Goal: Task Accomplishment & Management: Manage account settings

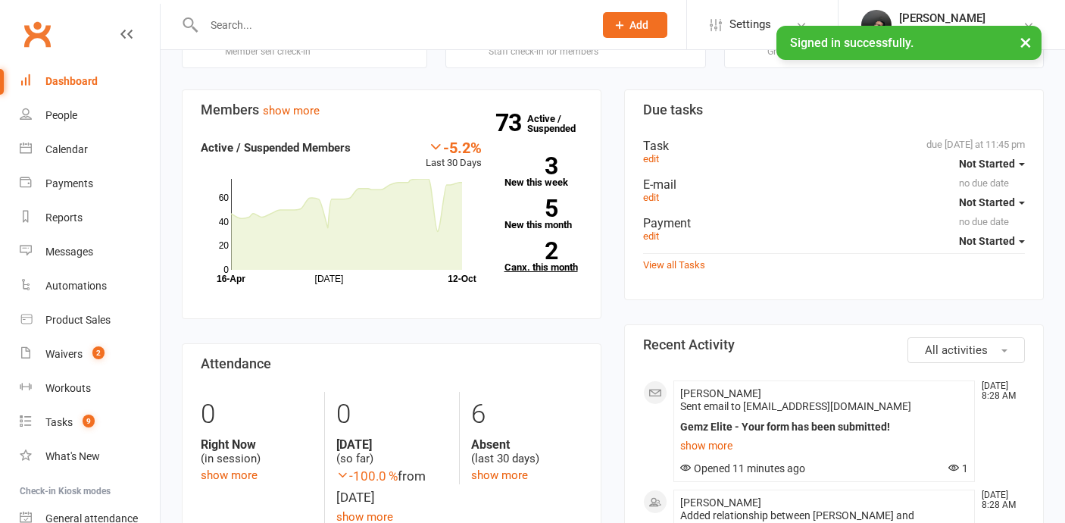
scroll to position [102, 0]
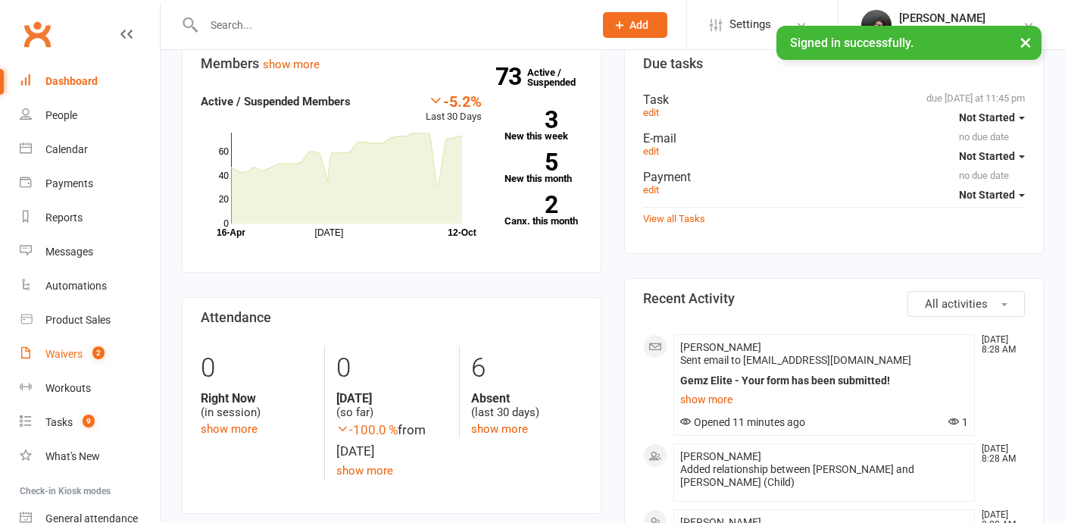
click at [114, 347] on link "Waivers 2" at bounding box center [90, 354] width 140 height 34
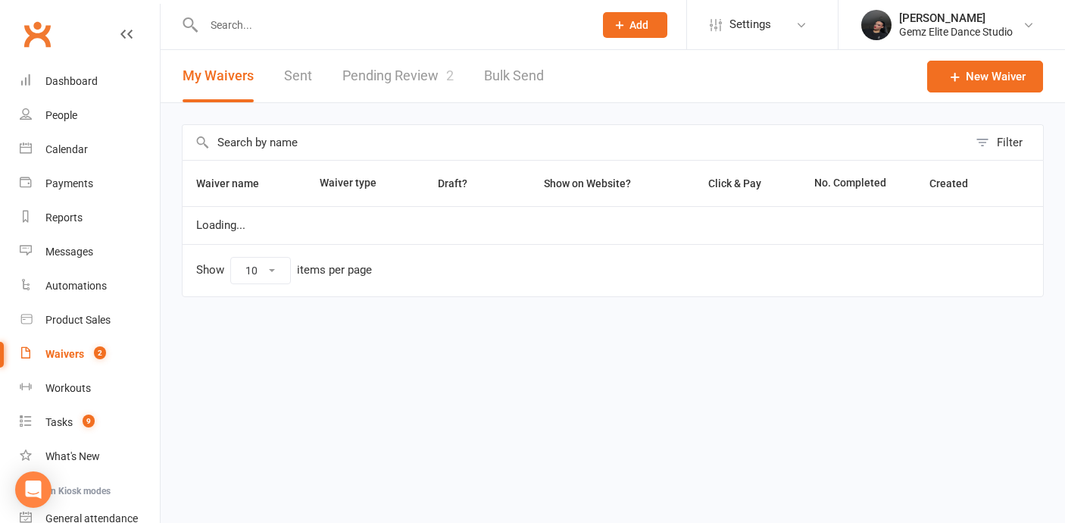
select select "100"
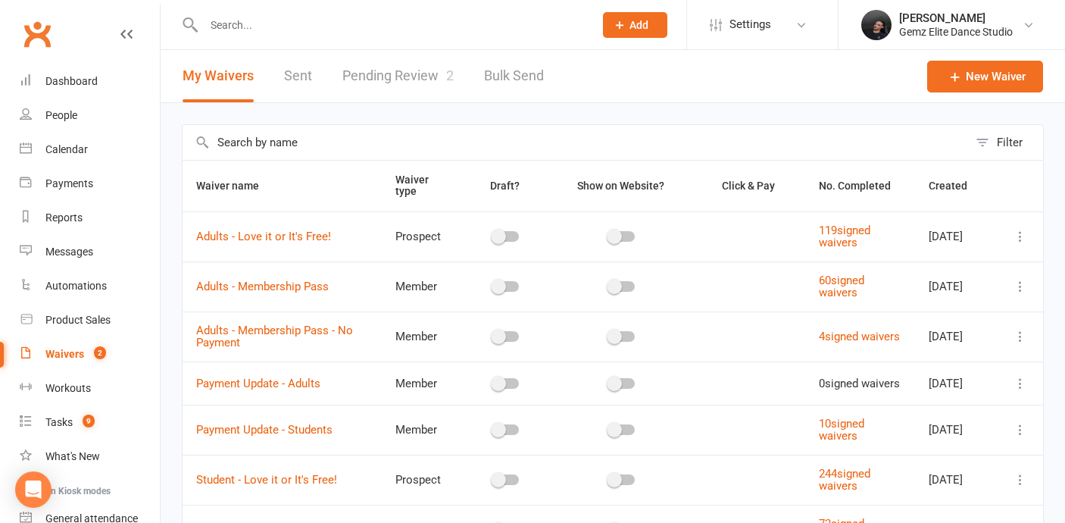
click at [437, 79] on link "Pending Review 2" at bounding box center [397, 76] width 111 height 52
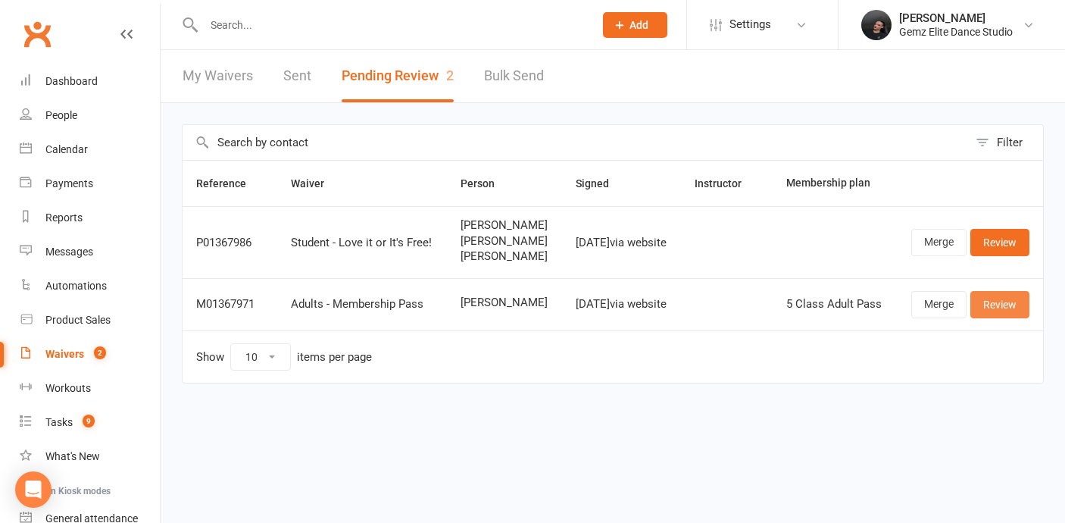
click at [997, 296] on link "Review" at bounding box center [999, 304] width 59 height 27
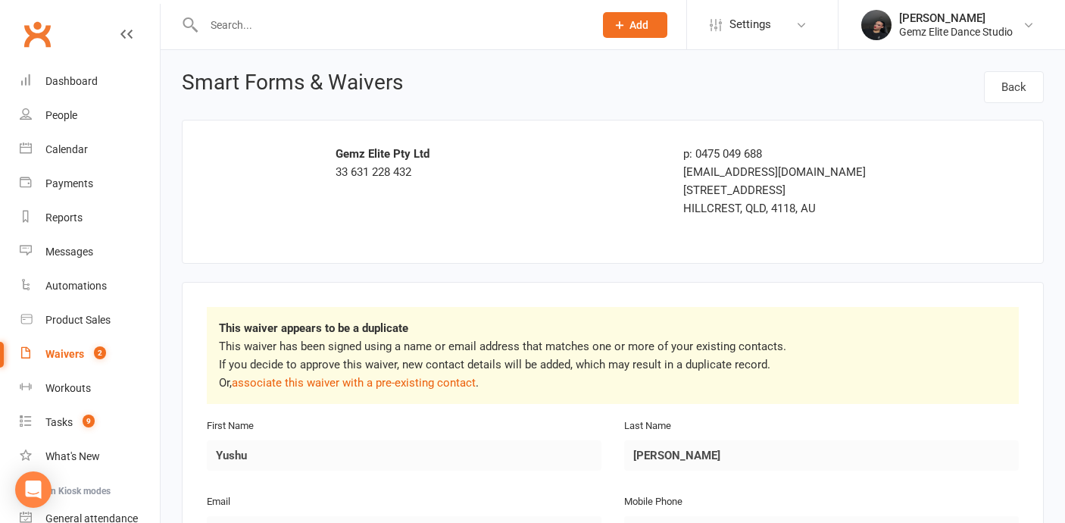
scroll to position [14, 0]
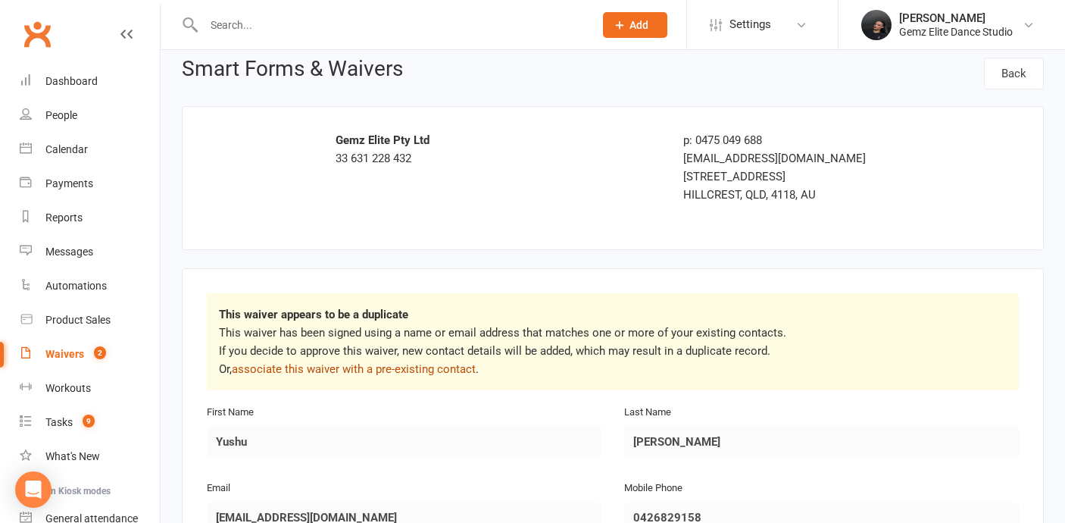
click at [386, 366] on link "associate this waiver with a pre-existing contact" at bounding box center [354, 369] width 244 height 14
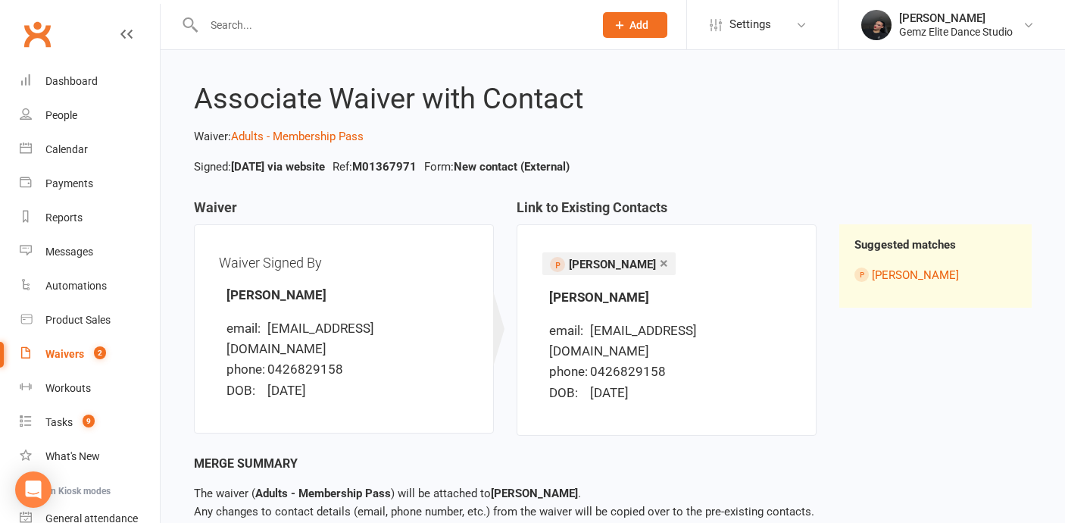
scroll to position [80, 0]
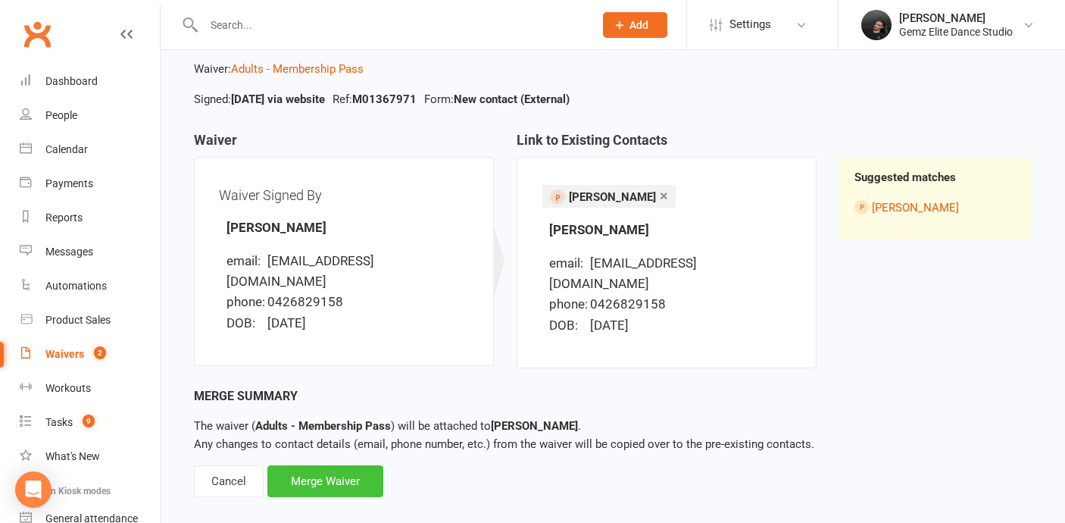
click at [358, 465] on div "Merge Waiver" at bounding box center [325, 481] width 116 height 32
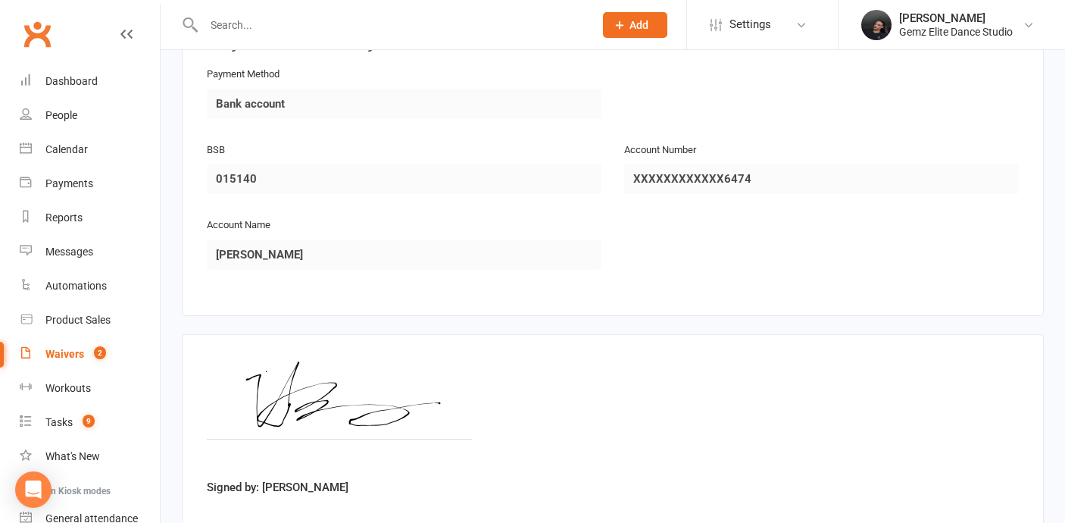
scroll to position [2158, 0]
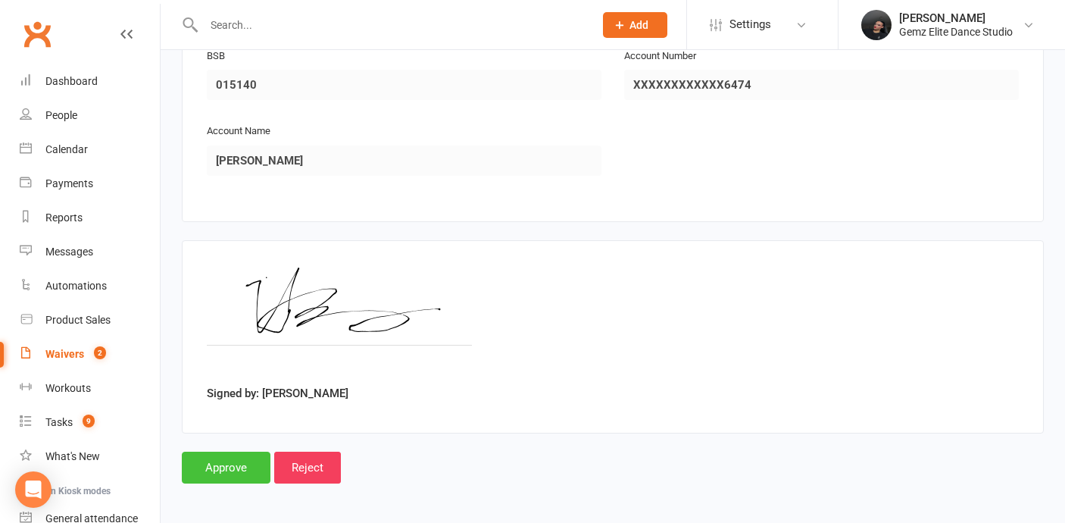
click at [237, 451] on input "Approve" at bounding box center [226, 467] width 89 height 32
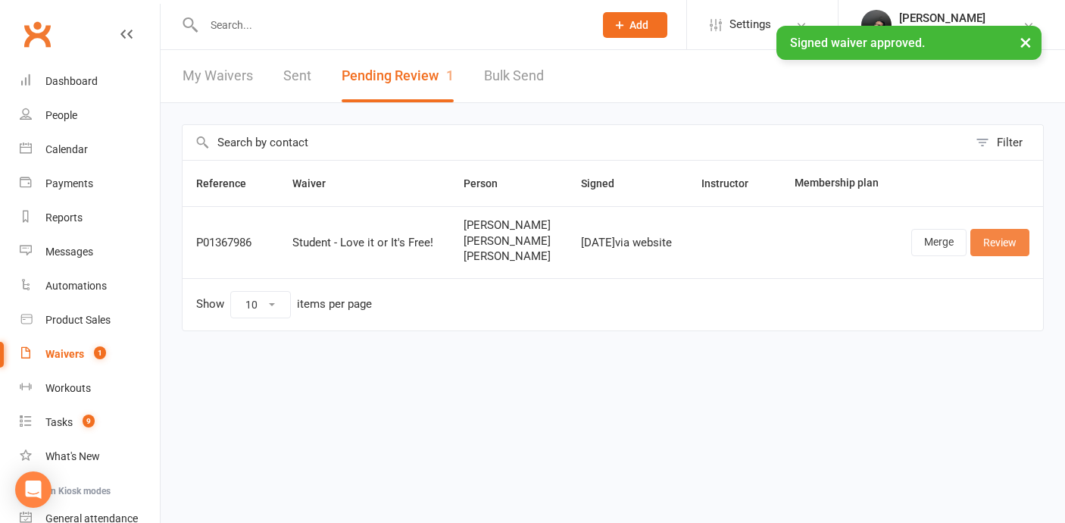
click at [988, 234] on link "Review" at bounding box center [999, 242] width 59 height 27
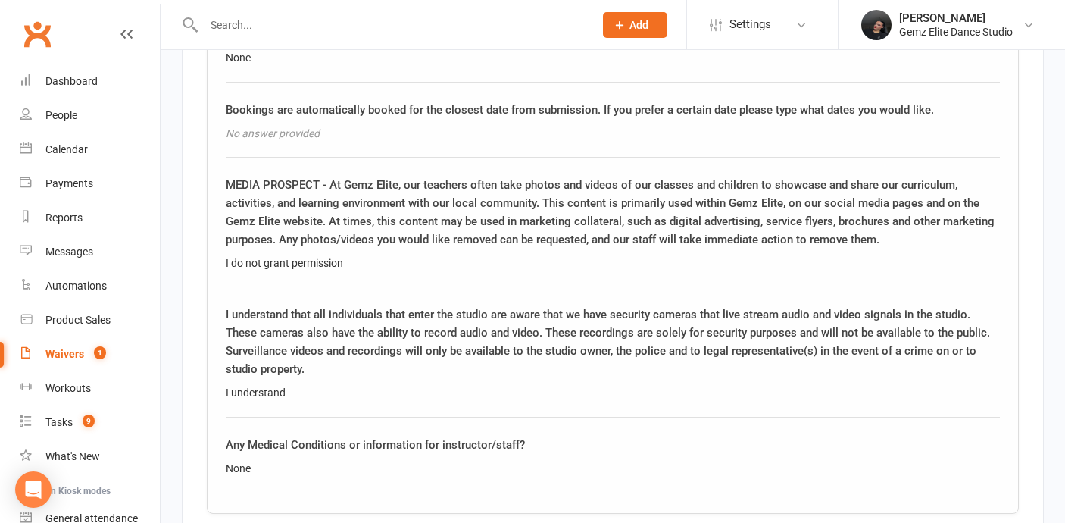
scroll to position [2629, 0]
click at [300, 398] on div "I understand that all individuals that enter the studio are aware that we have …" at bounding box center [613, 361] width 774 height 111
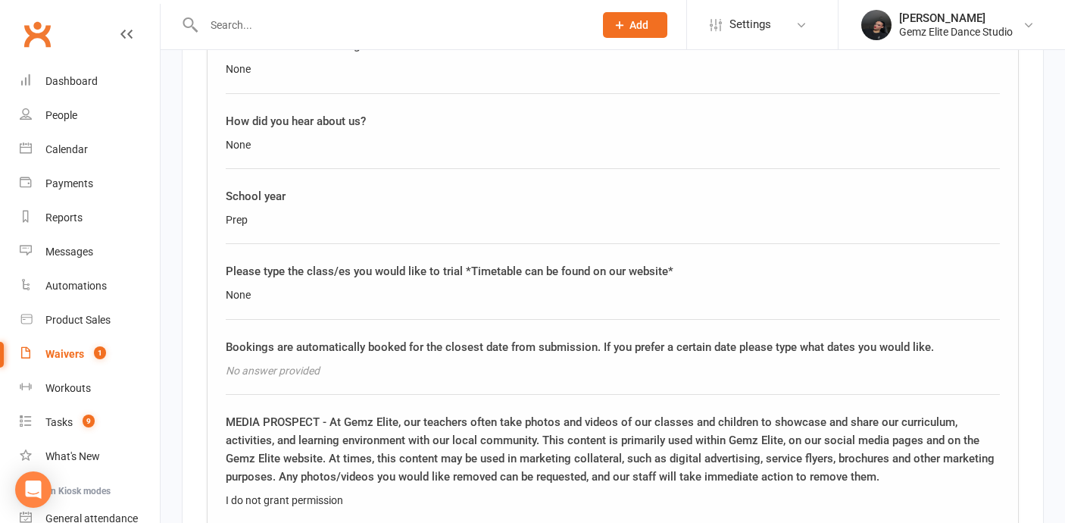
scroll to position [2391, 0]
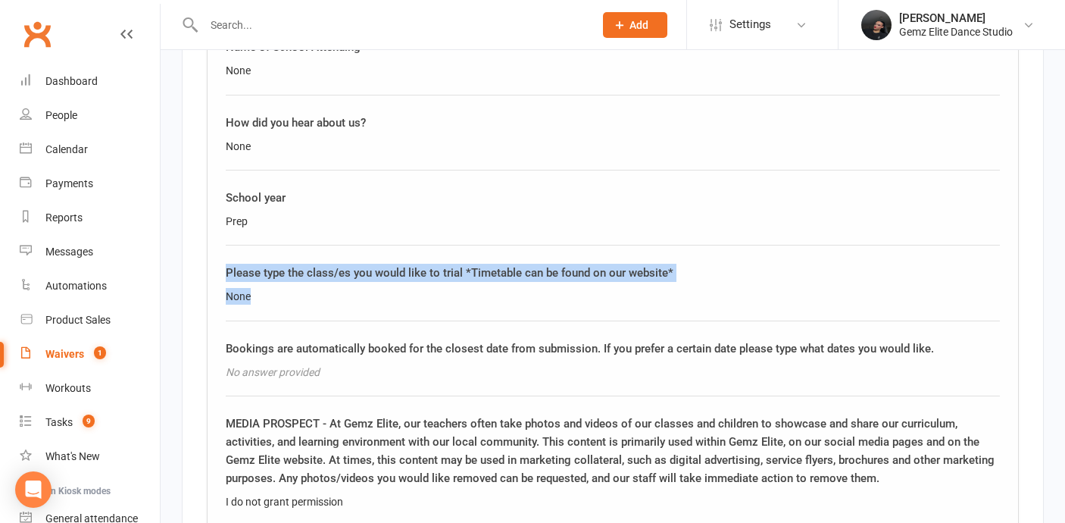
drag, startPoint x: 225, startPoint y: 264, endPoint x: 249, endPoint y: 294, distance: 38.8
click at [250, 294] on div "Please type the class/es you would like to trial *Timetable can be found on our…" at bounding box center [613, 292] width 774 height 57
copy div "Please type the class/es you would like to trial *Timetable can be found on our…"
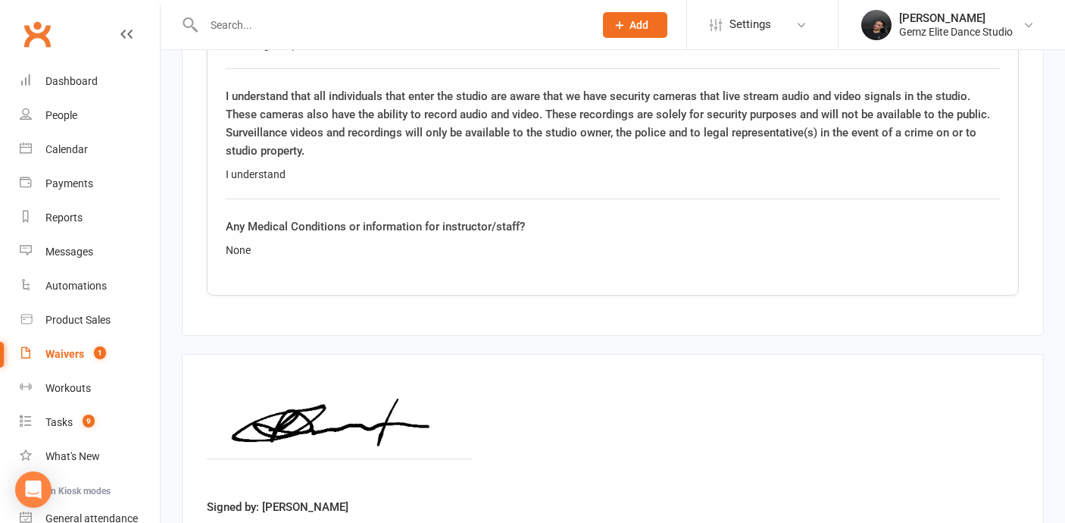
scroll to position [2959, 0]
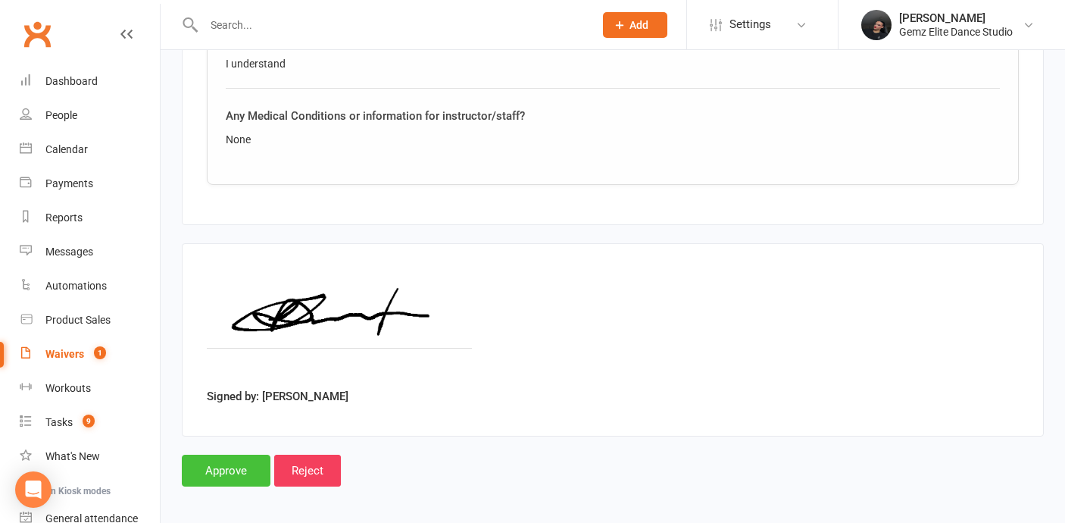
click at [222, 462] on input "Approve" at bounding box center [226, 470] width 89 height 32
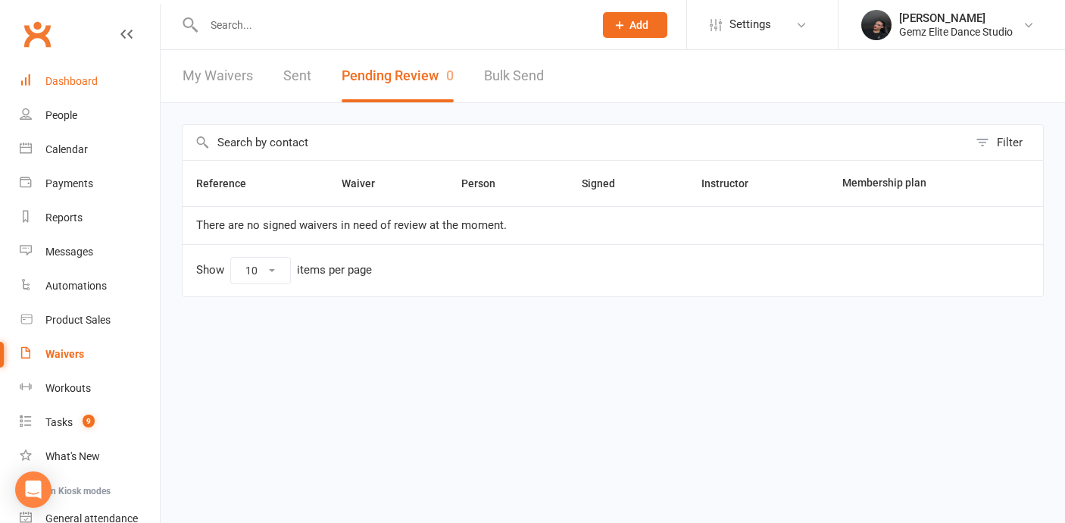
click at [65, 75] on div "Dashboard" at bounding box center [71, 81] width 52 height 12
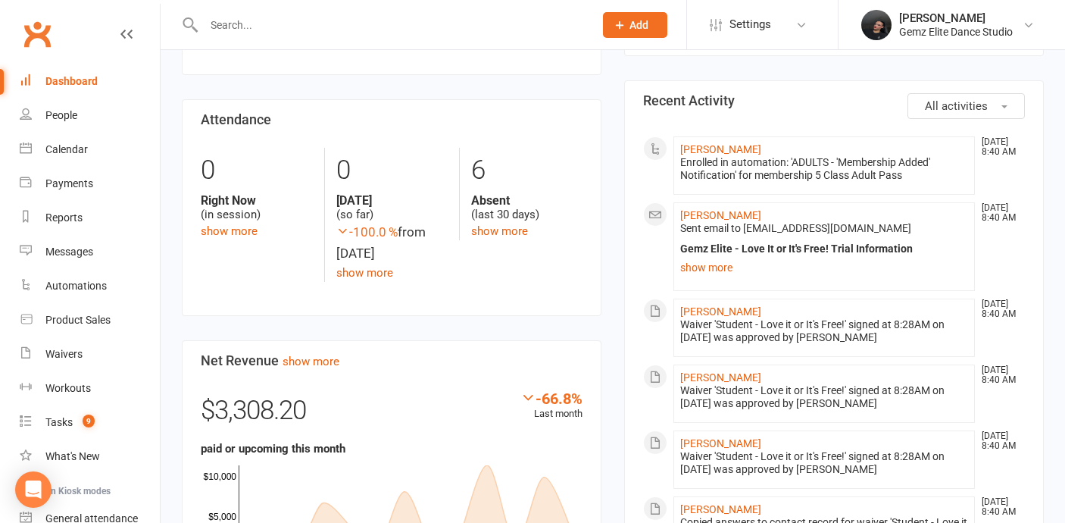
scroll to position [300, 0]
click at [722, 219] on link "[PERSON_NAME]" at bounding box center [720, 214] width 81 height 12
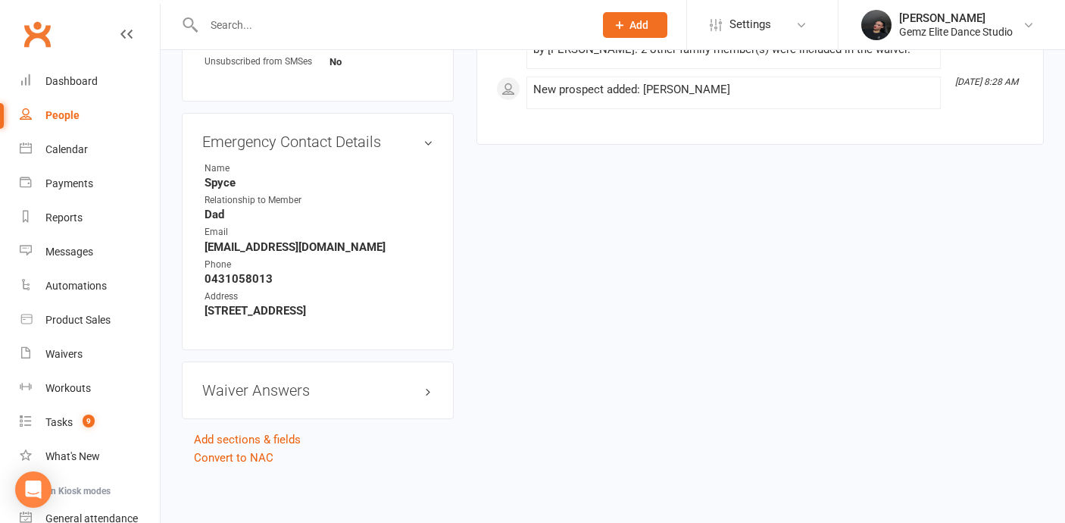
scroll to position [834, 0]
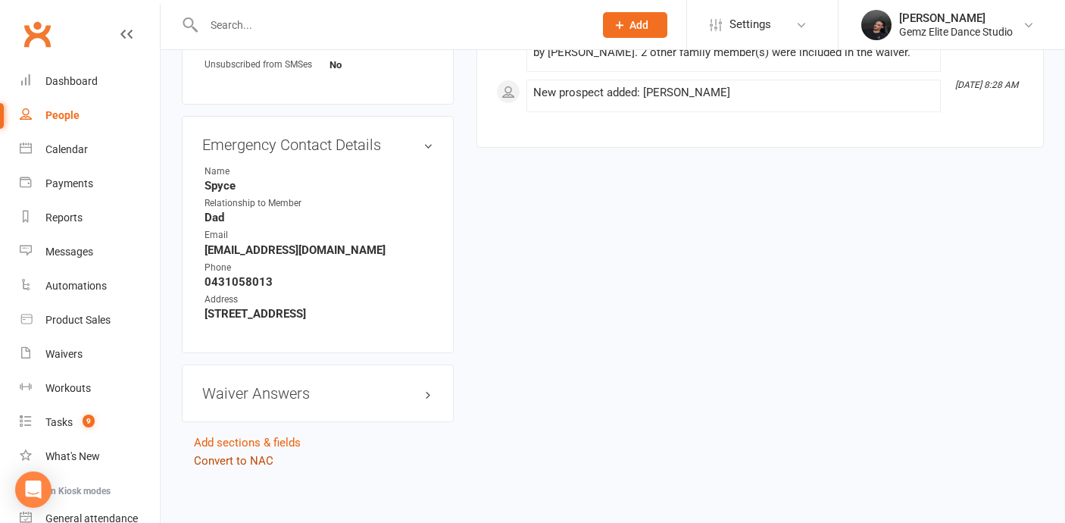
click at [261, 456] on link "Convert to NAC" at bounding box center [234, 461] width 80 height 14
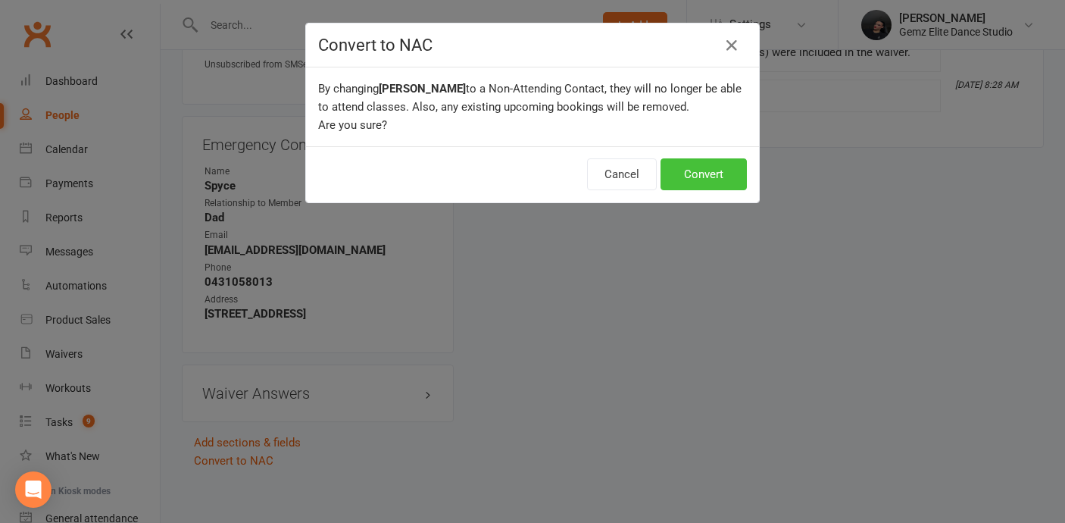
click at [733, 170] on button "Convert" at bounding box center [704, 174] width 86 height 32
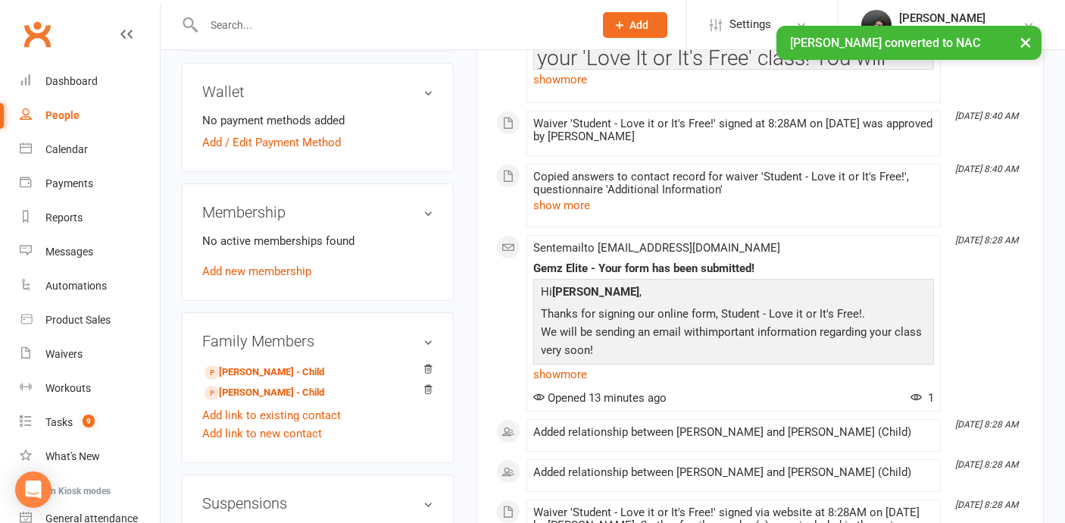
scroll to position [464, 0]
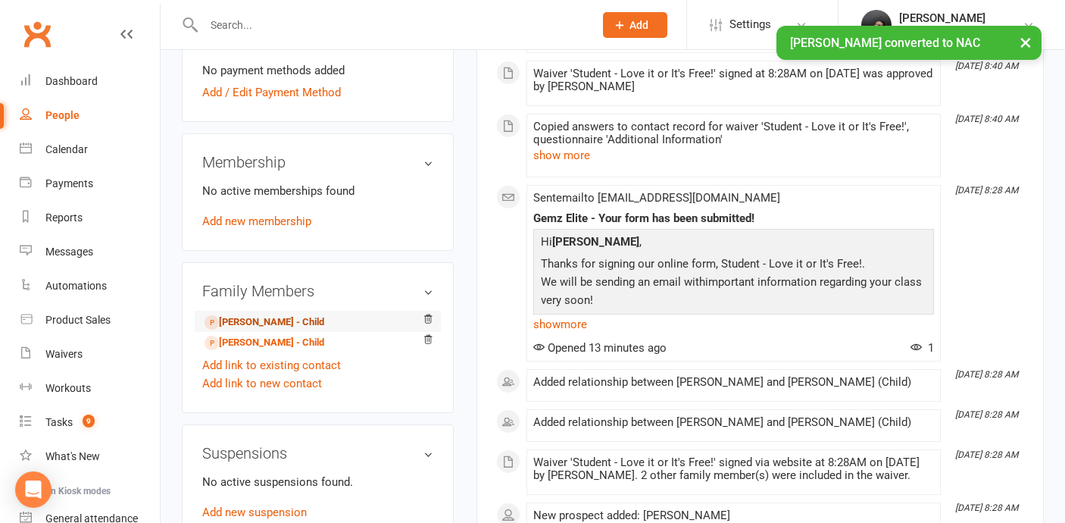
click at [264, 324] on link "Saige Martin - Child" at bounding box center [265, 322] width 120 height 16
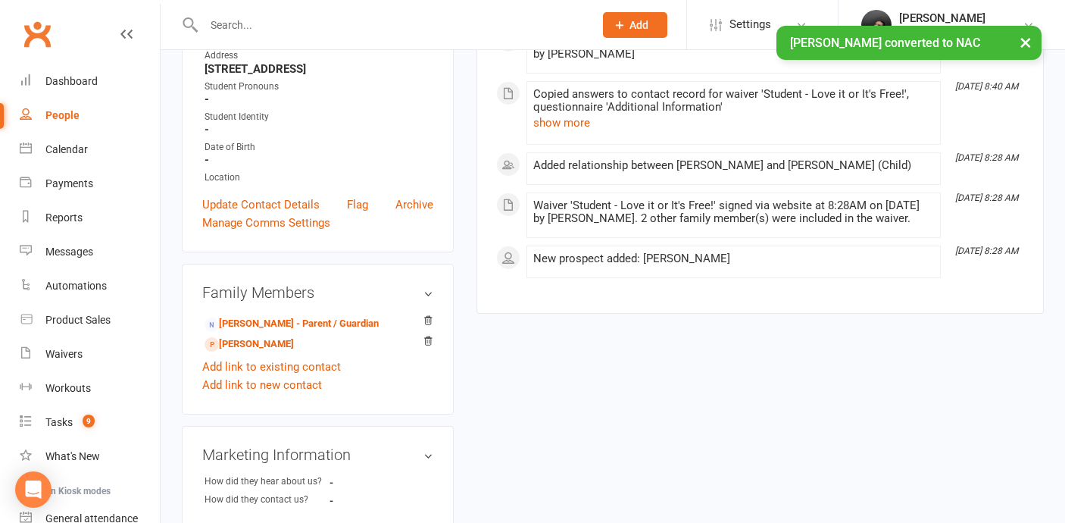
scroll to position [286, 0]
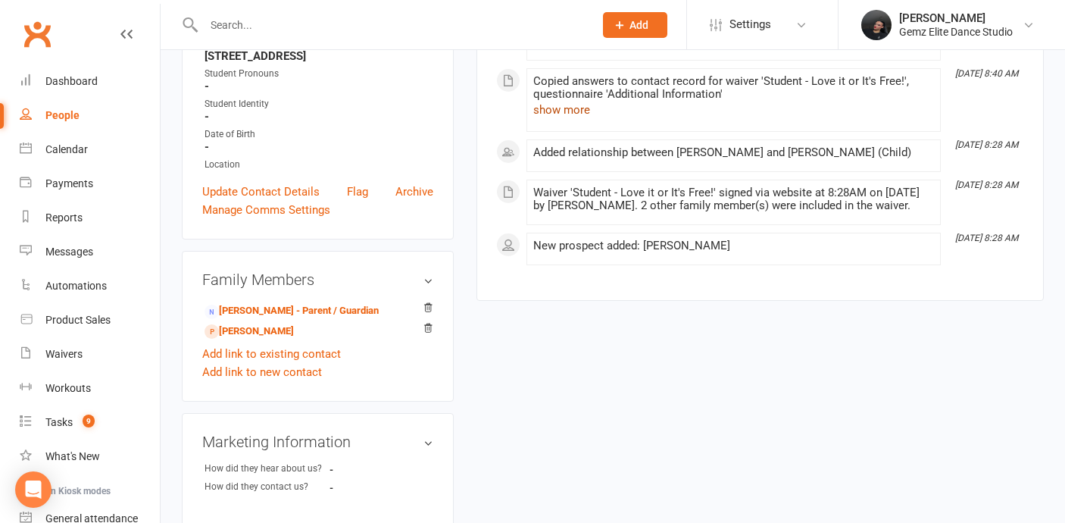
click at [573, 113] on button "show more" at bounding box center [561, 110] width 57 height 18
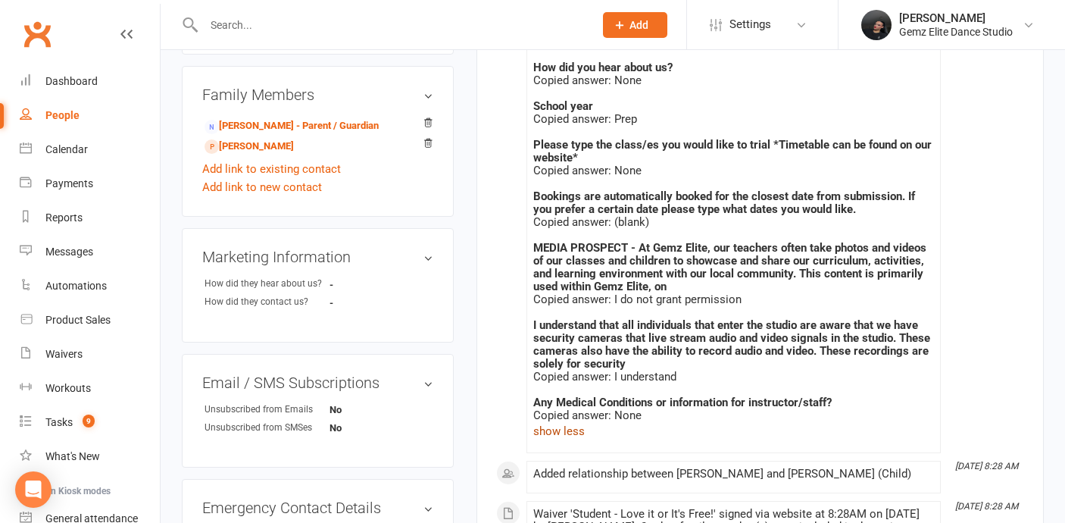
scroll to position [472, 0]
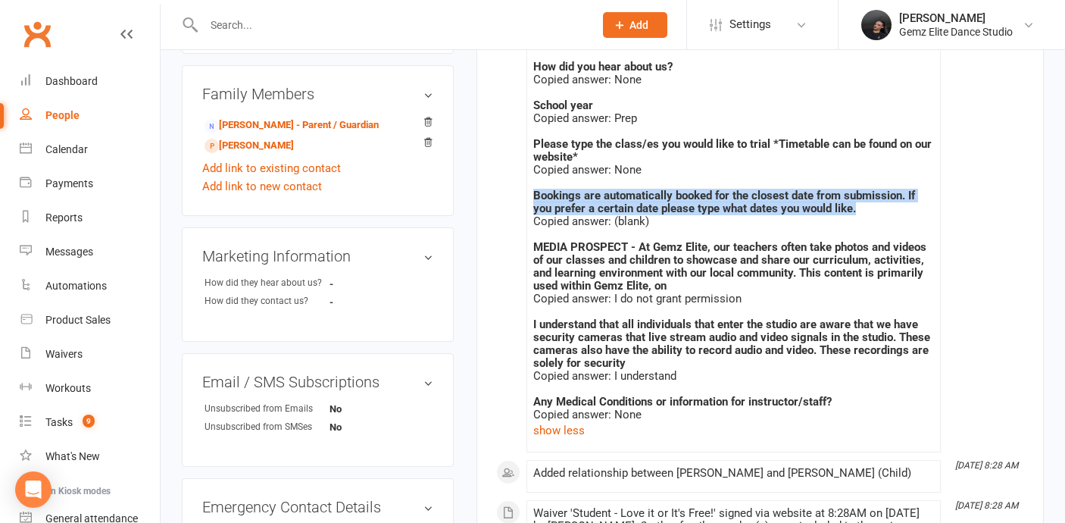
drag, startPoint x: 533, startPoint y: 196, endPoint x: 881, endPoint y: 214, distance: 348.9
click at [881, 214] on li "Oct 12, 8:40 AM Copied answers to contact record for waiver 'Student - Love it …" at bounding box center [733, 168] width 414 height 570
copy strong "Bookings are automatically booked for the closest date from submission. If you …"
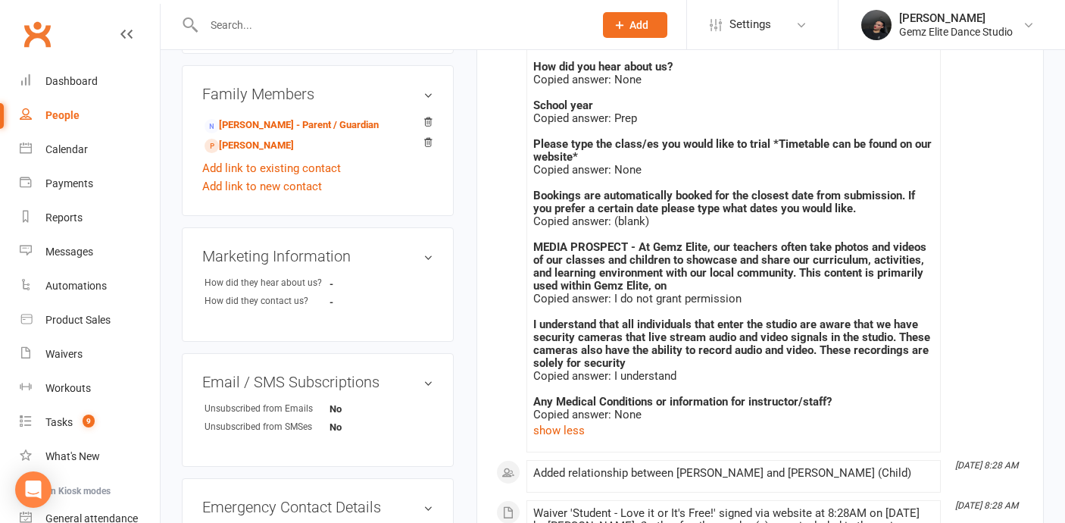
click at [647, 221] on div "Copied answer: (blank)" at bounding box center [733, 221] width 401 height 13
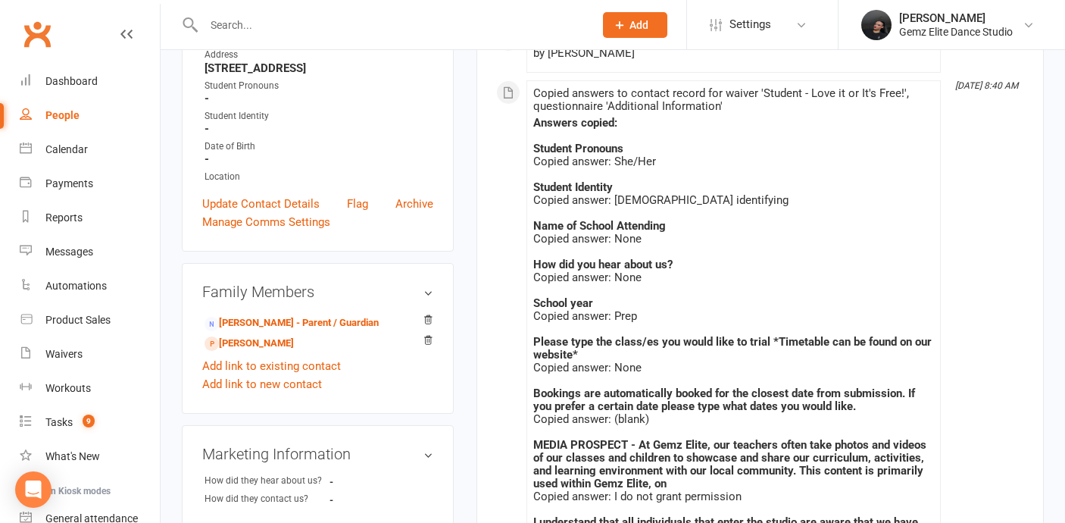
scroll to position [0, 0]
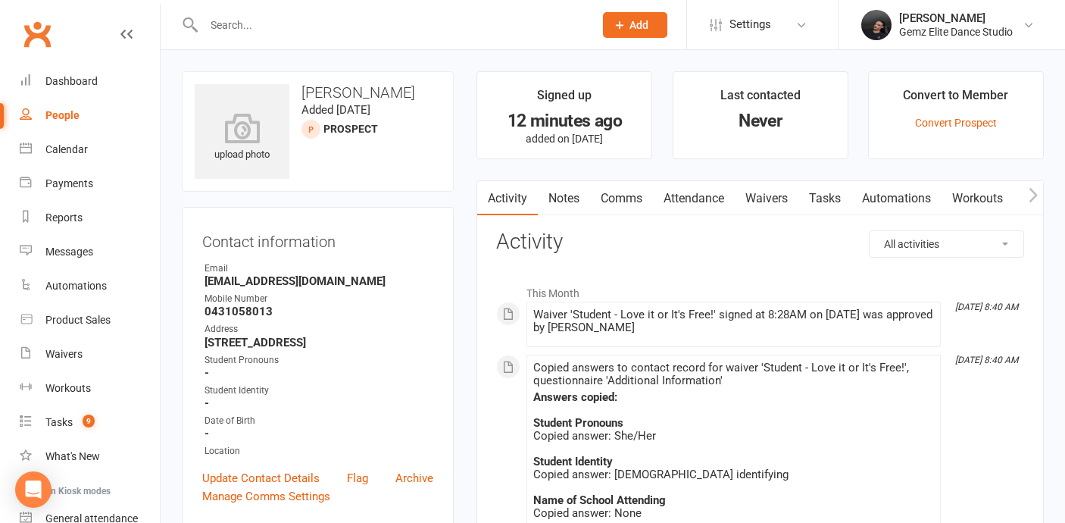
click at [622, 203] on link "Comms" at bounding box center [621, 198] width 63 height 35
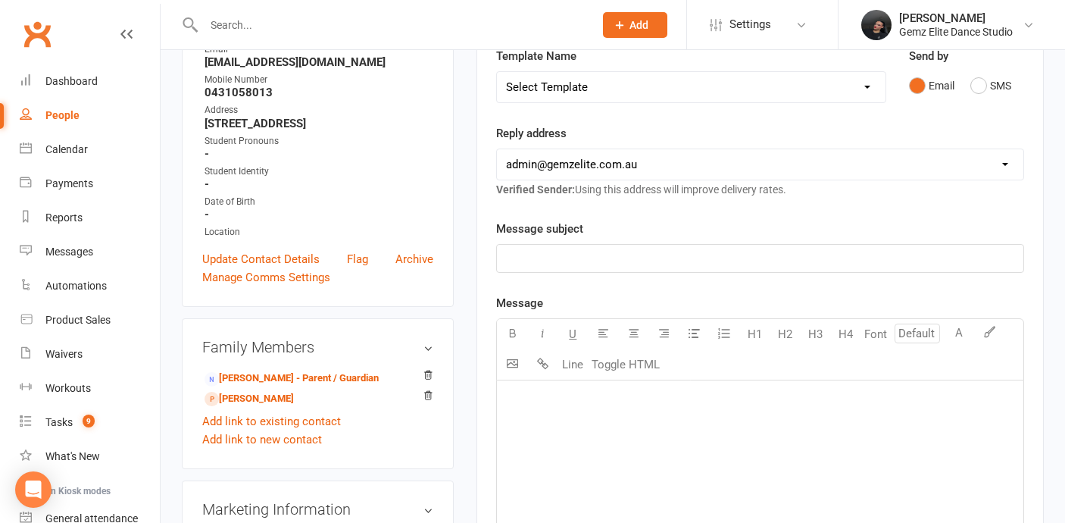
click at [570, 425] on div "﻿" at bounding box center [760, 493] width 526 height 227
paste div "To enrich screen reader interactions, please activate Accessibility in Grammarl…"
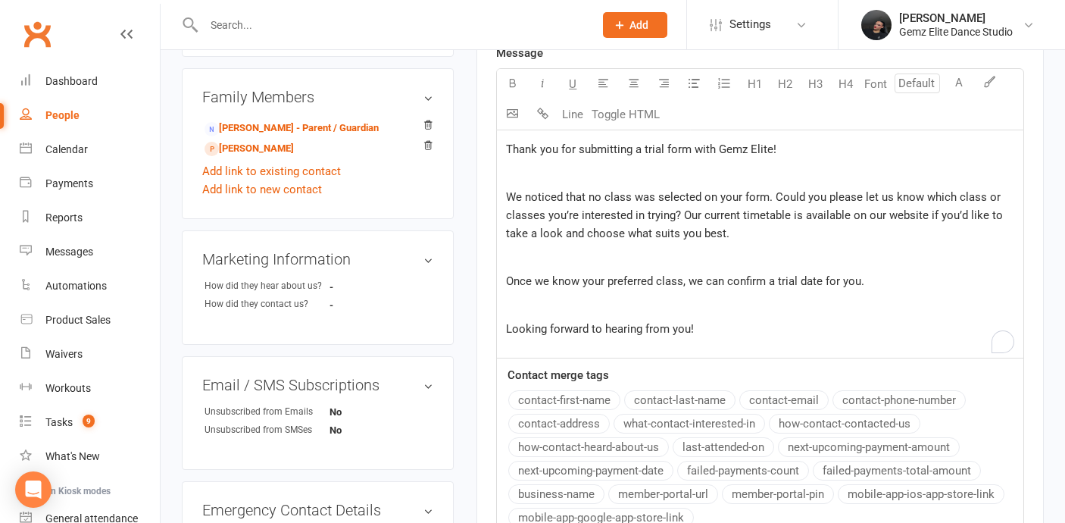
scroll to position [456, 0]
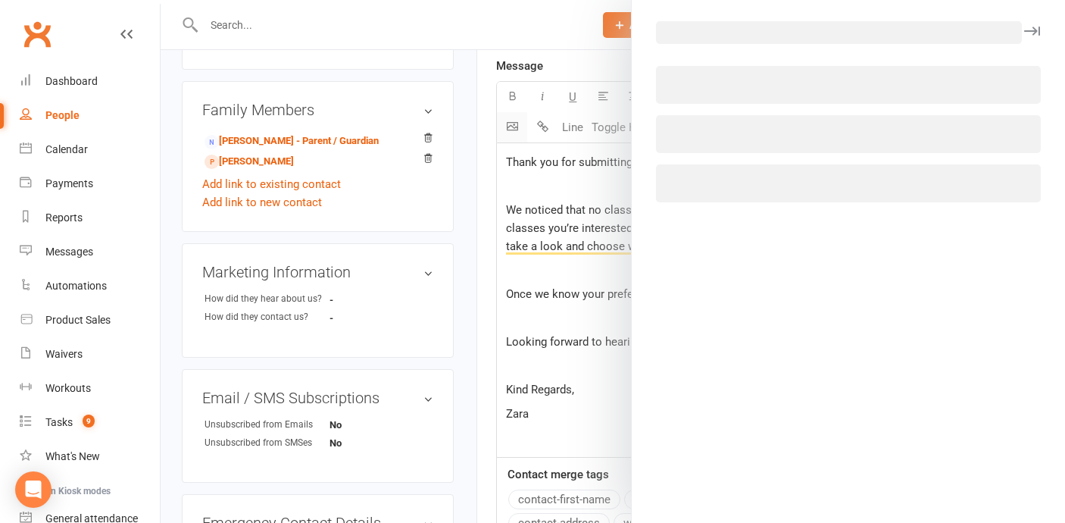
click at [512, 118] on body "Prospect Member Non-attending contact Class / event Appointment Task Membership…" at bounding box center [532, 217] width 1065 height 1338
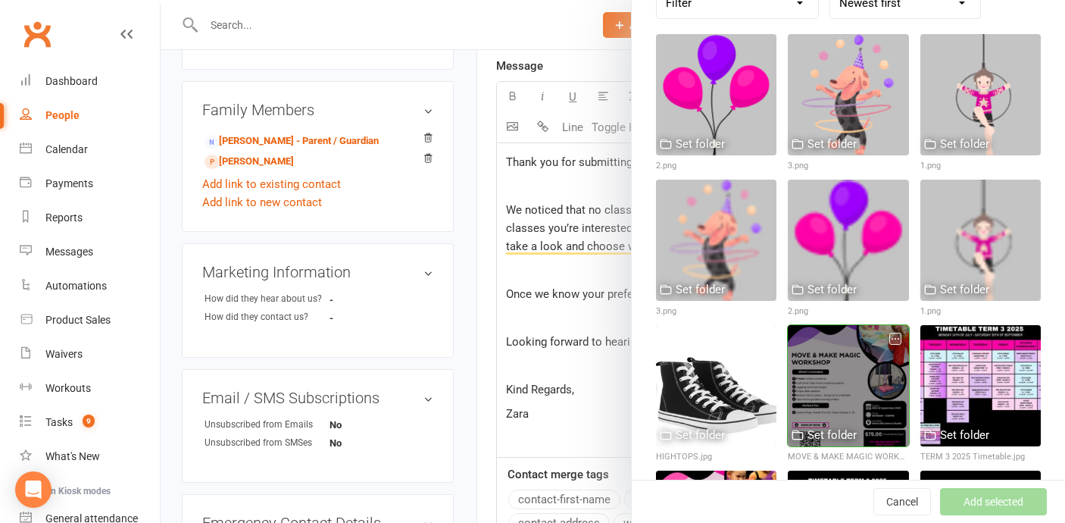
scroll to position [160, 0]
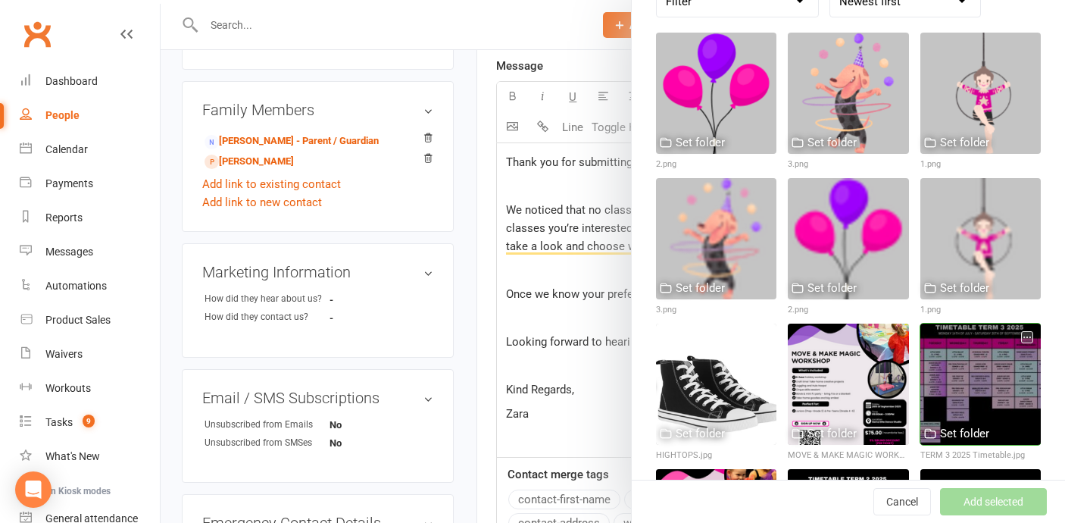
click at [980, 388] on div at bounding box center [980, 383] width 120 height 120
click at [970, 392] on div at bounding box center [980, 383] width 120 height 120
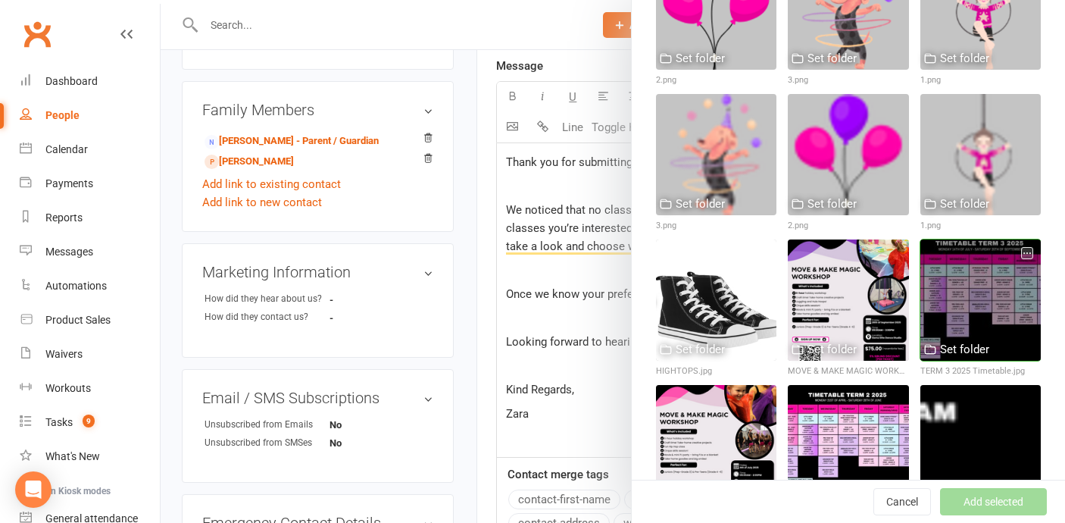
scroll to position [246, 0]
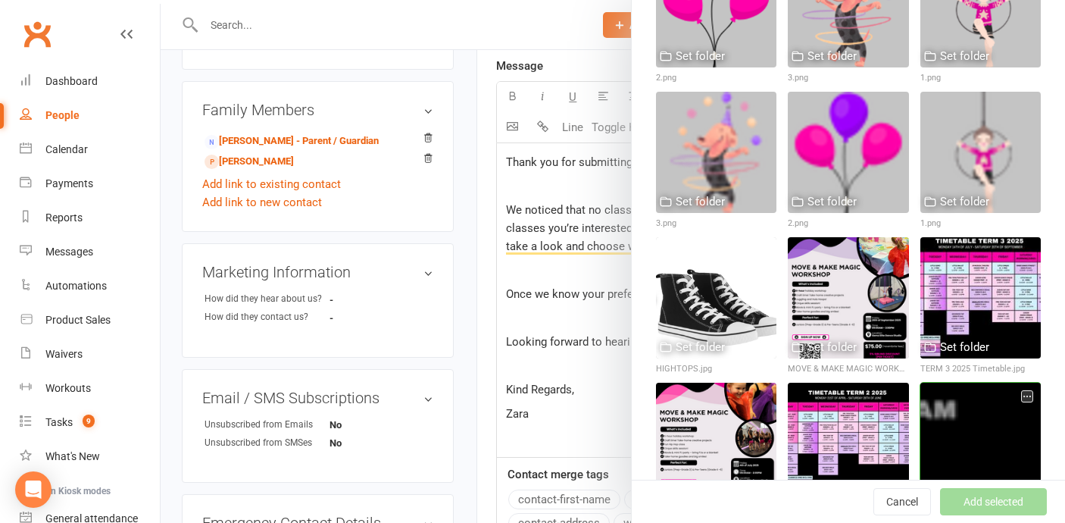
click at [961, 422] on div at bounding box center [980, 443] width 120 height 120
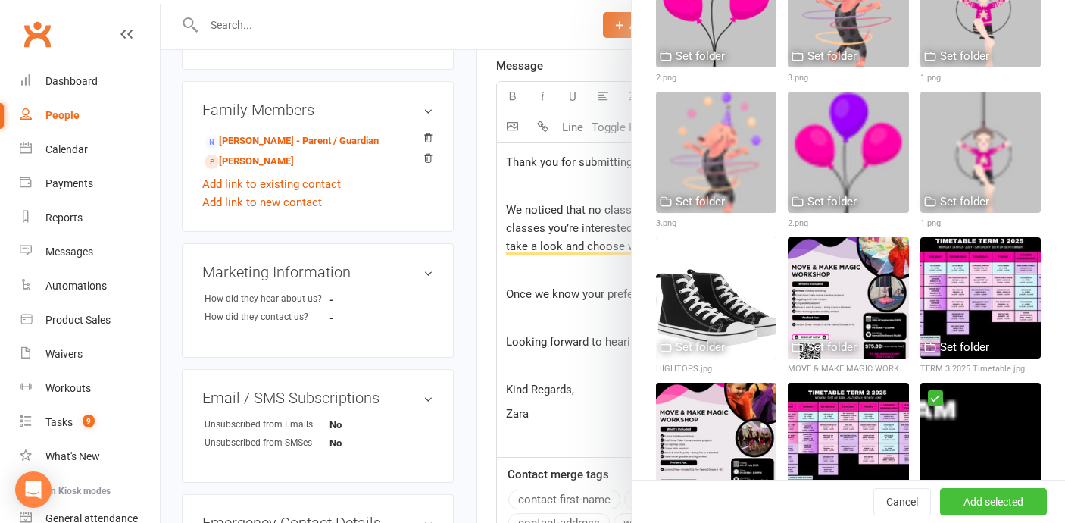
click at [975, 498] on button "Add selected" at bounding box center [993, 501] width 107 height 27
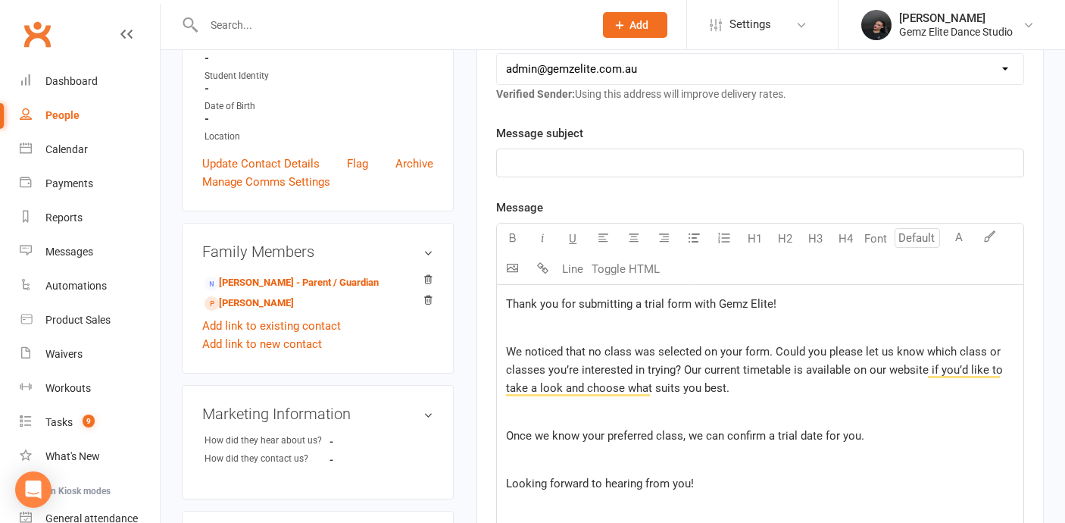
scroll to position [272, 0]
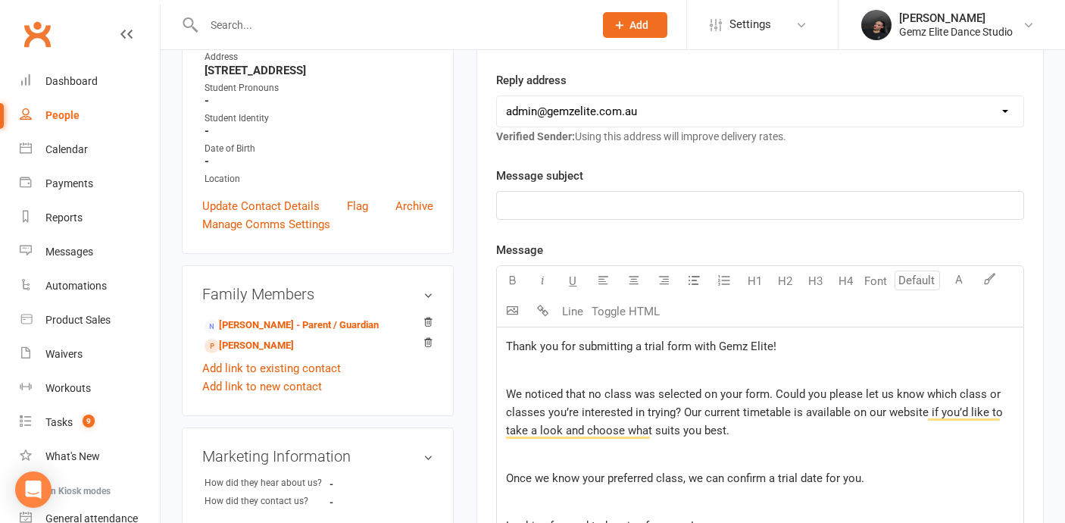
click at [508, 343] on span "Thank you for submitting a trial form with Gemz Elite!" at bounding box center [641, 346] width 270 height 14
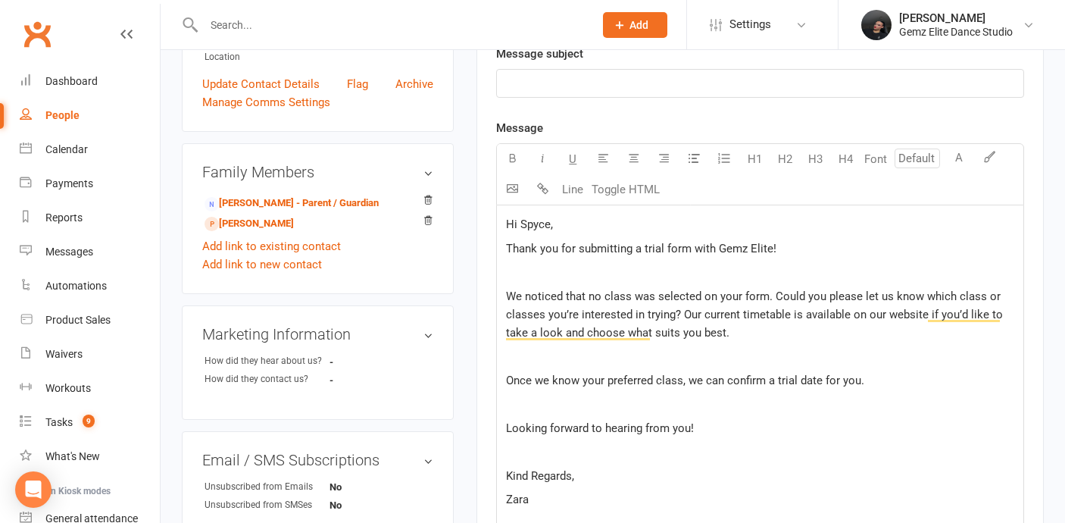
scroll to position [398, 0]
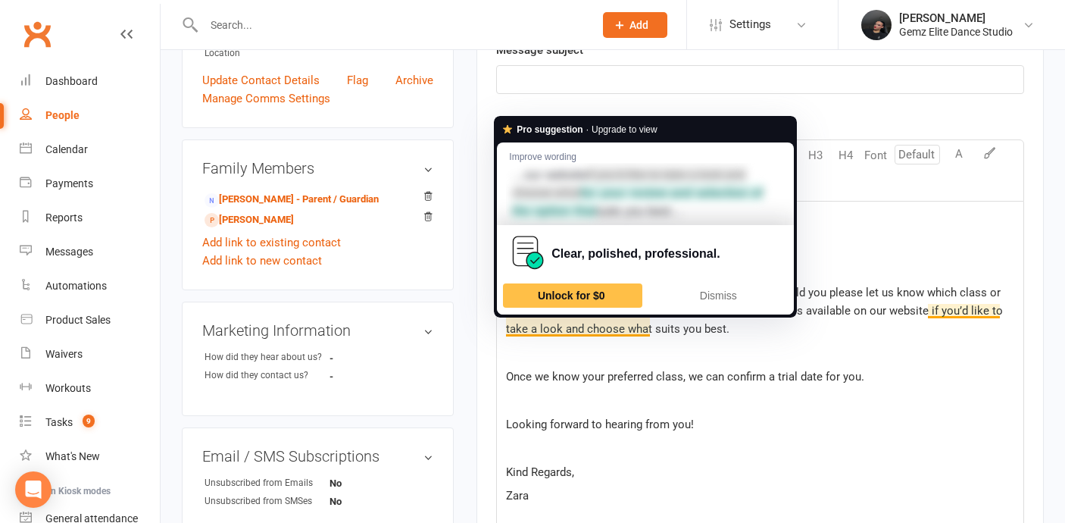
click at [725, 414] on div "Hi Spyce, Thank you for submitting a trial form with Gemz Elite! ﻿ We noticed t…" at bounding box center [760, 423] width 526 height 445
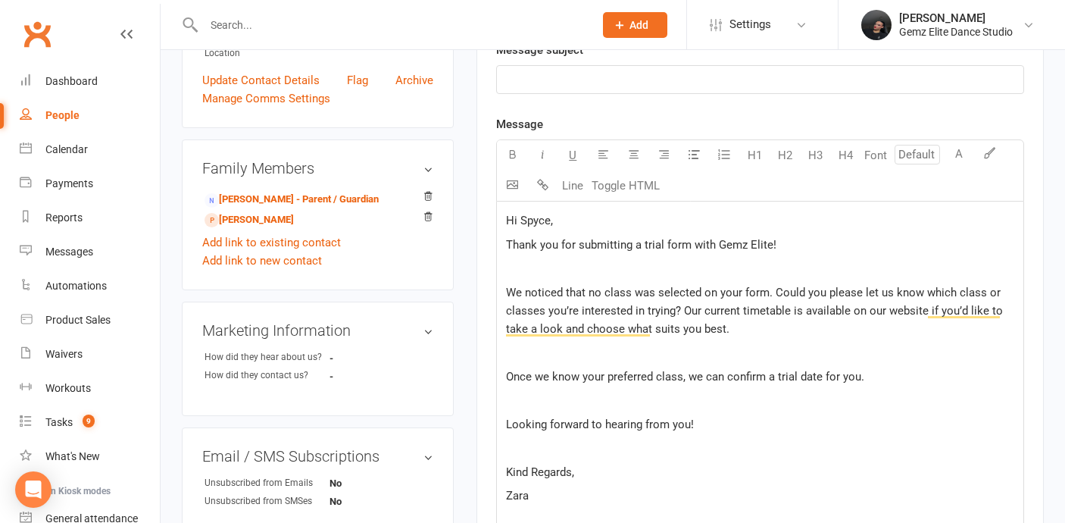
click at [786, 326] on p "We noticed that no class was selected on your form. Could you please let us kno…" at bounding box center [760, 310] width 508 height 55
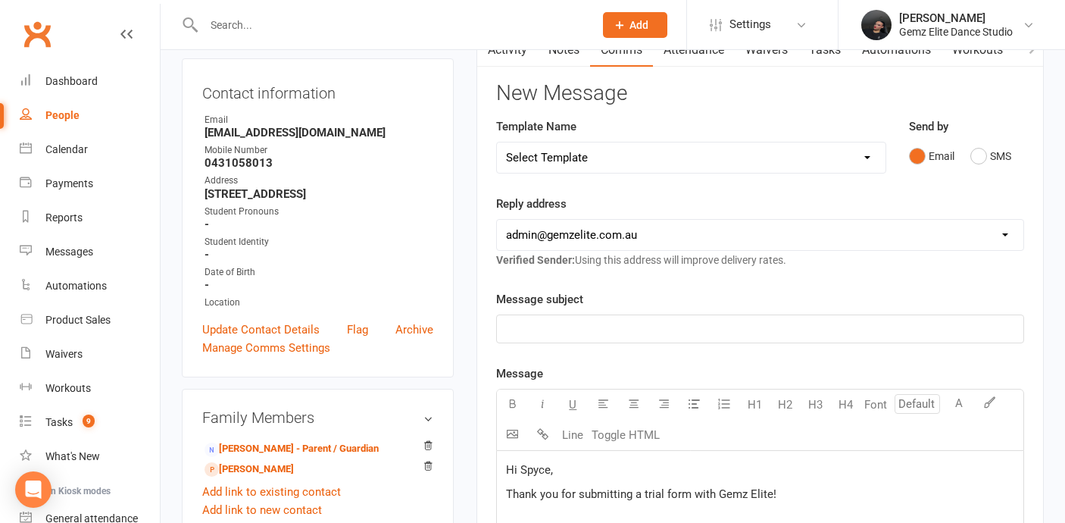
scroll to position [52, 0]
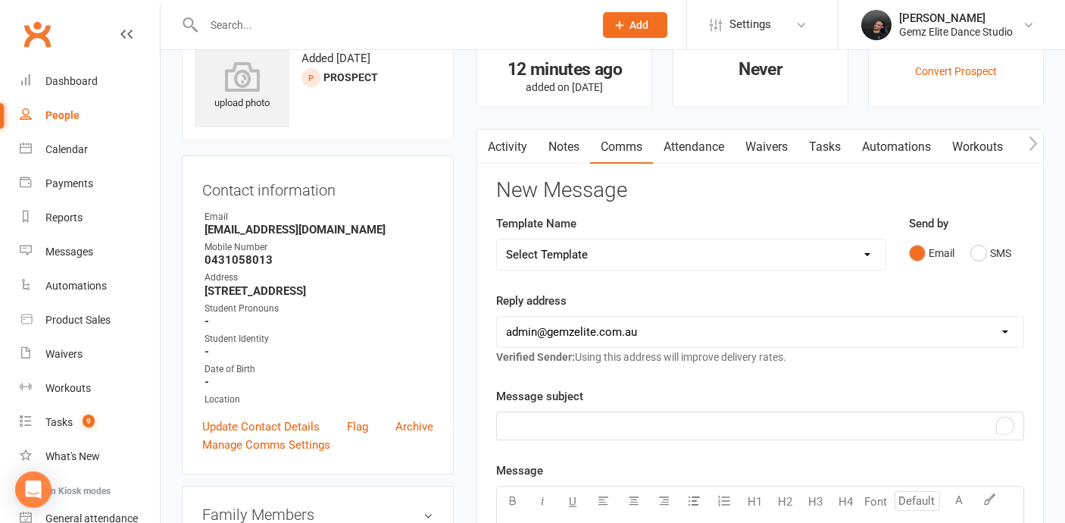
click at [594, 430] on p "﻿" at bounding box center [760, 426] width 508 height 18
click at [598, 422] on span "Gemz Elite - Selecct a class to trial" at bounding box center [594, 426] width 177 height 14
click at [696, 424] on p "Gemz Elite - Select a class to trial" at bounding box center [760, 426] width 508 height 18
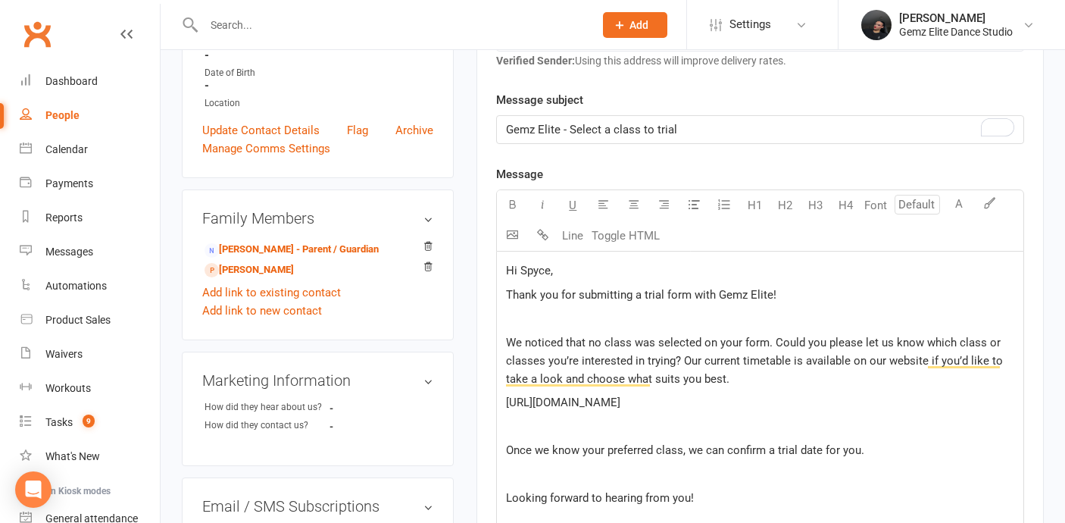
scroll to position [344, 0]
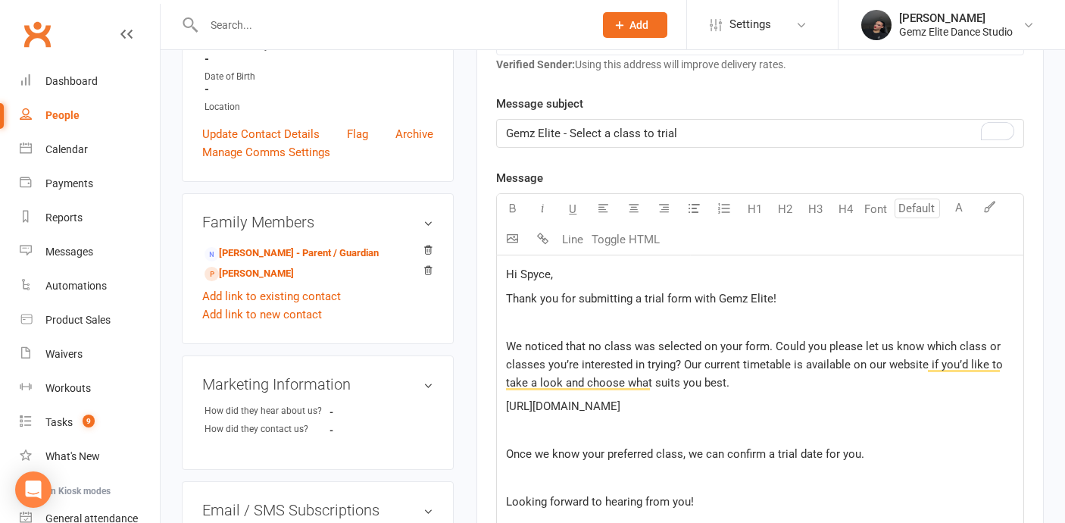
click at [841, 380] on p "We noticed that no class was selected on your form. Could you please let us kno…" at bounding box center [760, 364] width 508 height 55
drag, startPoint x: 573, startPoint y: 133, endPoint x: 801, endPoint y: 145, distance: 227.6
click at [801, 145] on div "Gemz Elite - Select a class to trial" at bounding box center [760, 133] width 526 height 27
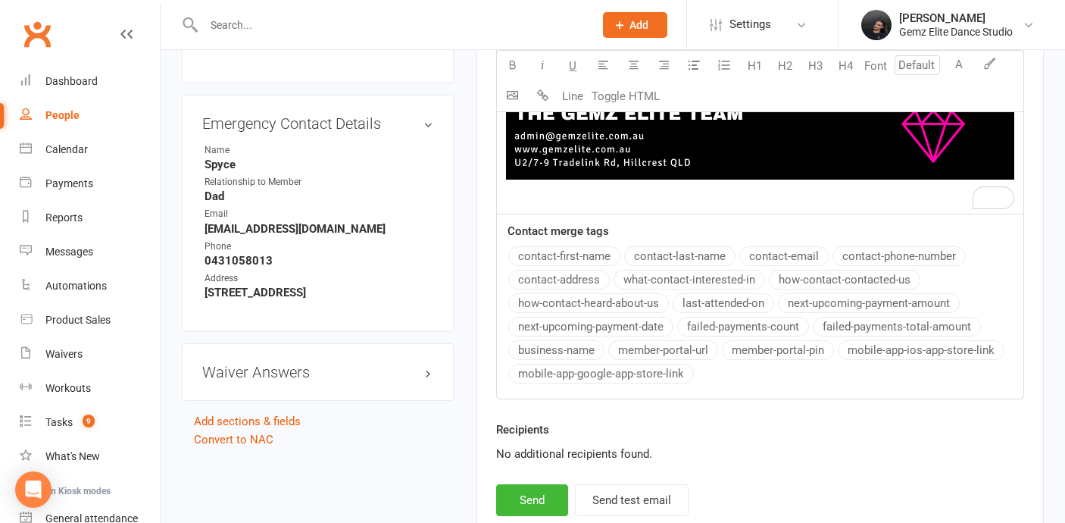
scroll to position [968, 0]
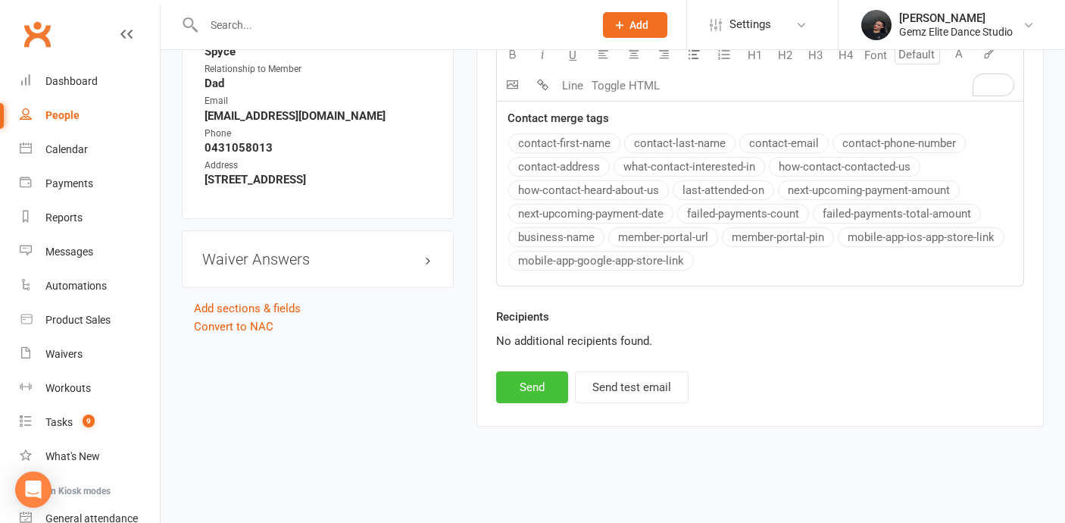
click at [528, 397] on button "Send" at bounding box center [532, 387] width 72 height 32
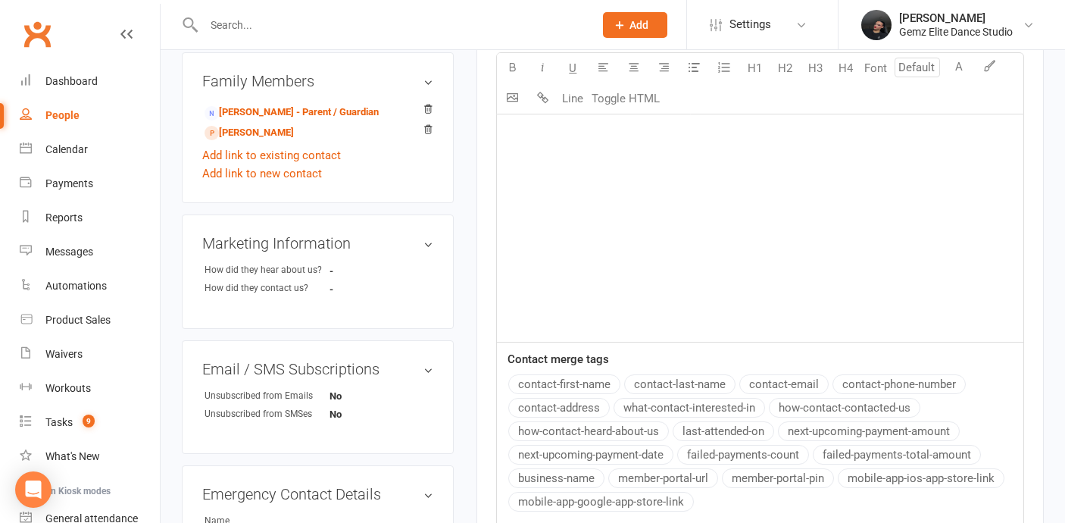
scroll to position [414, 0]
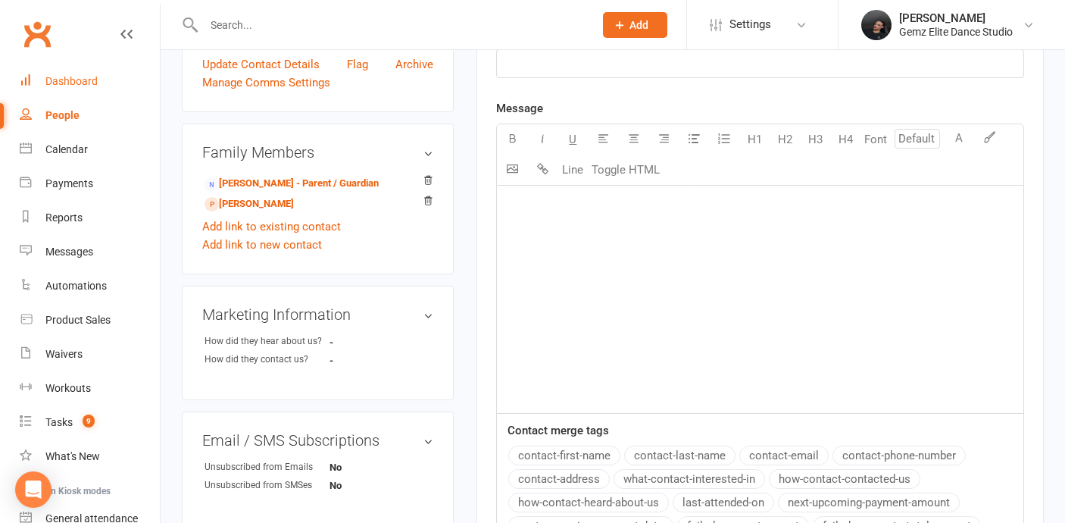
click at [69, 83] on div "Dashboard" at bounding box center [71, 81] width 52 height 12
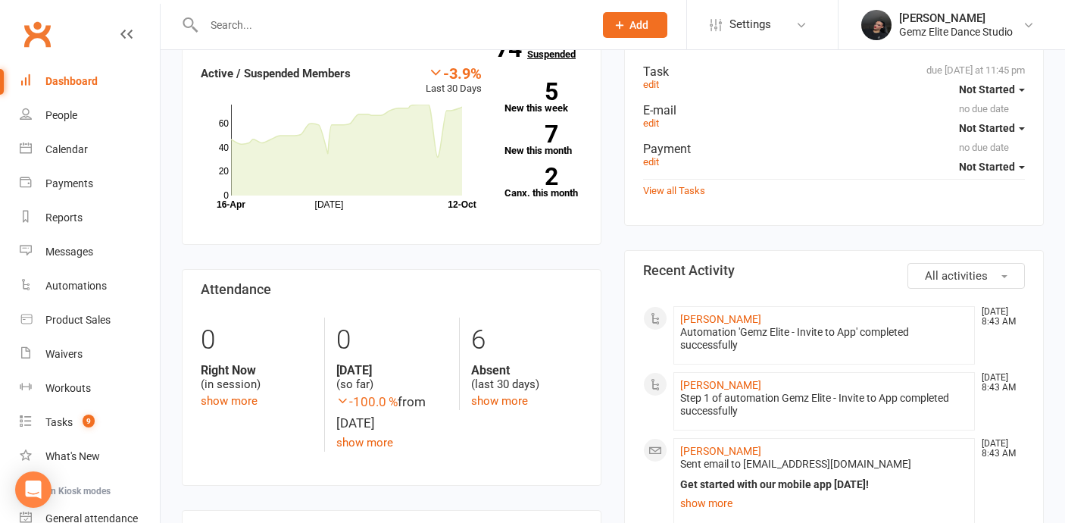
scroll to position [133, 0]
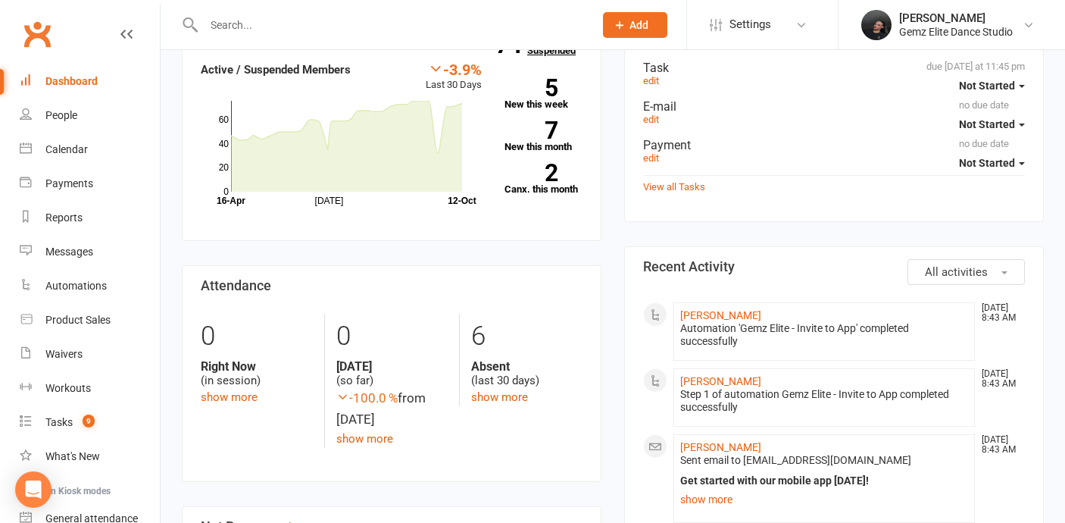
click at [538, 57] on link "74 Active / Suspended" at bounding box center [560, 45] width 67 height 42
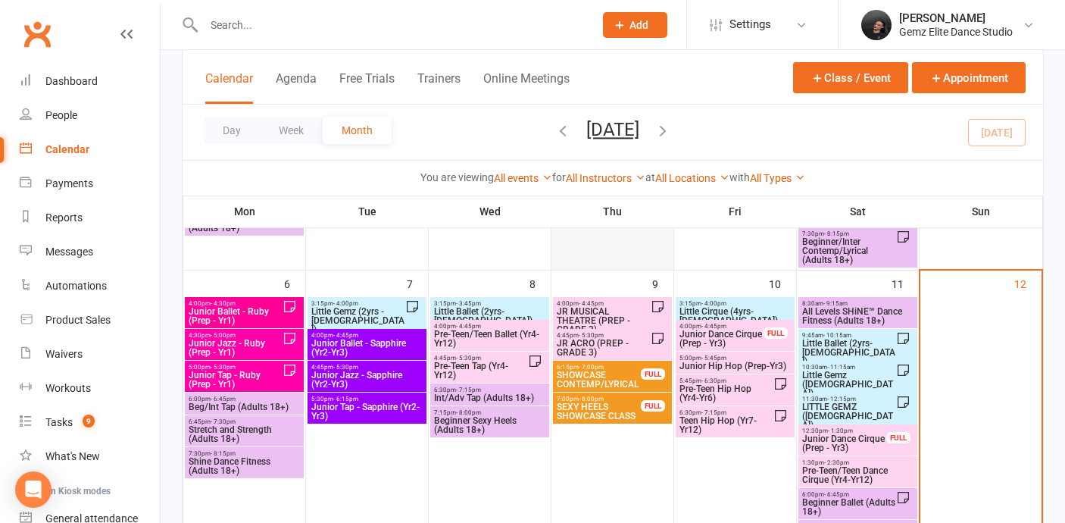
scroll to position [211, 0]
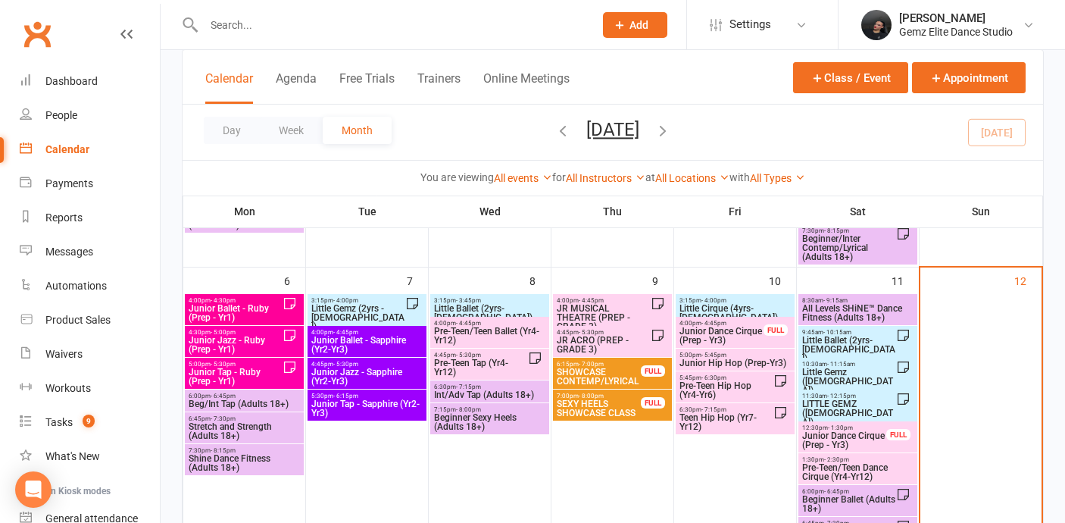
click at [270, 30] on input "text" at bounding box center [391, 24] width 384 height 21
type input "yushu"
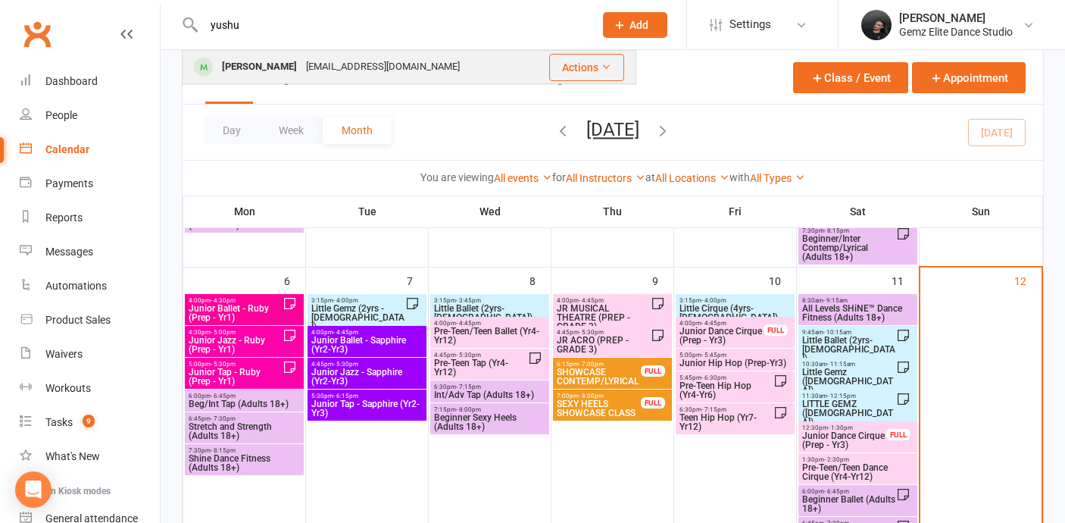
click at [247, 68] on div "[PERSON_NAME]" at bounding box center [259, 67] width 84 height 22
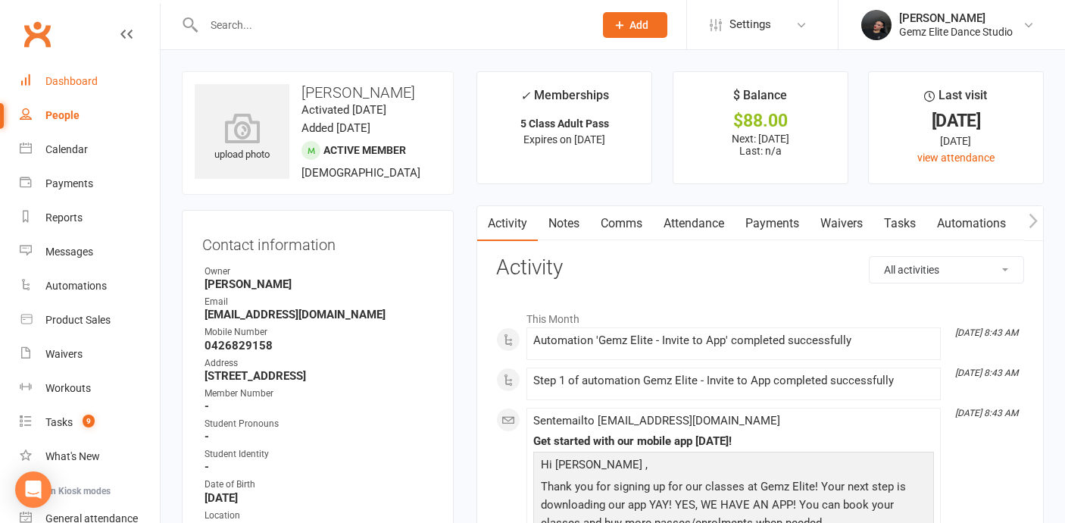
click at [77, 77] on div "Dashboard" at bounding box center [71, 81] width 52 height 12
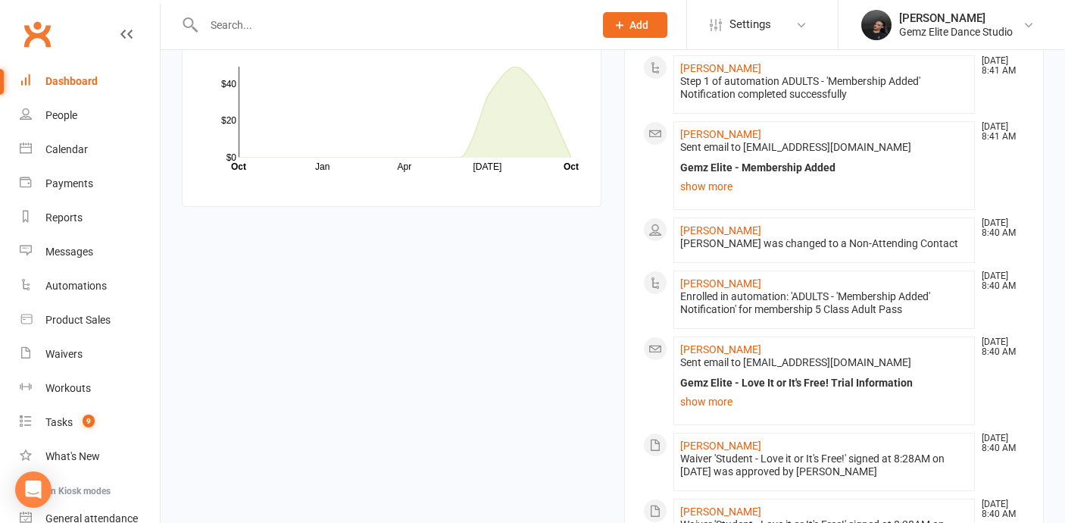
scroll to position [1433, 0]
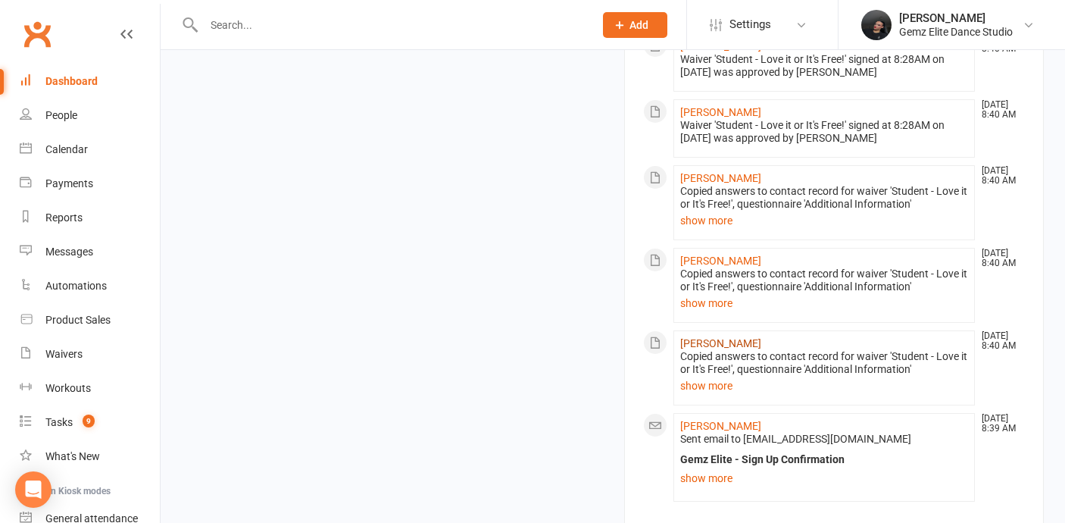
click at [723, 341] on link "[PERSON_NAME]" at bounding box center [720, 343] width 81 height 12
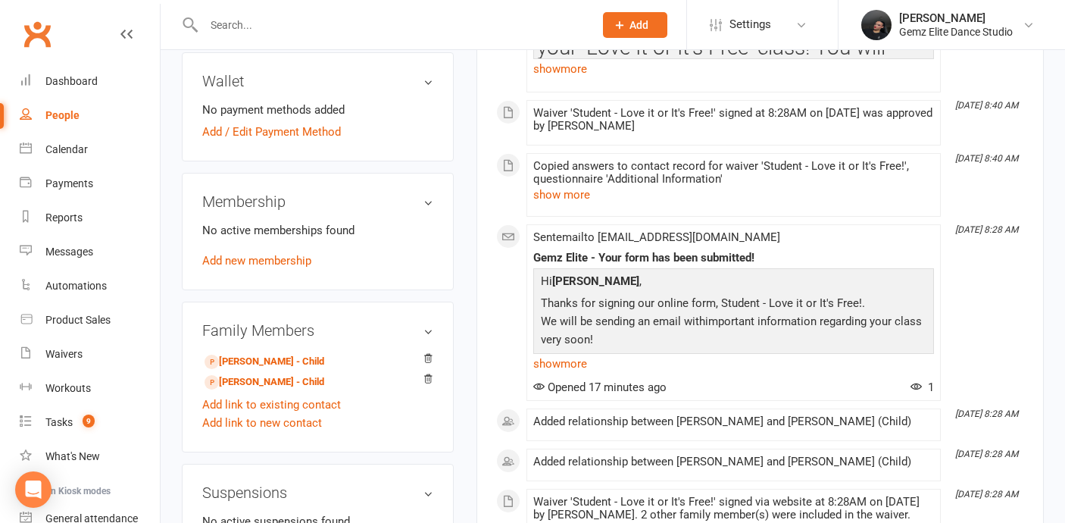
scroll to position [433, 0]
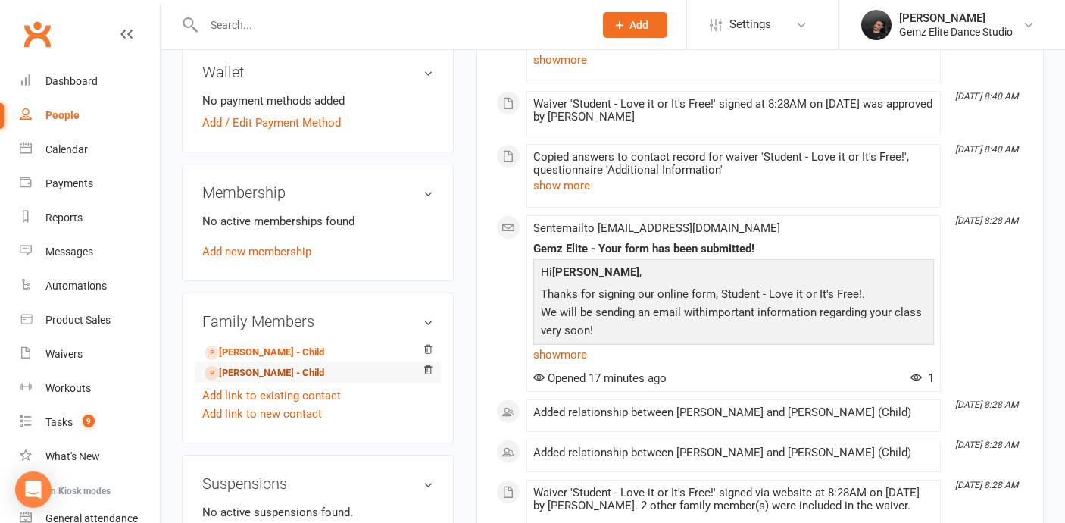
click at [268, 367] on link "Saele Martin - Child" at bounding box center [265, 373] width 120 height 16
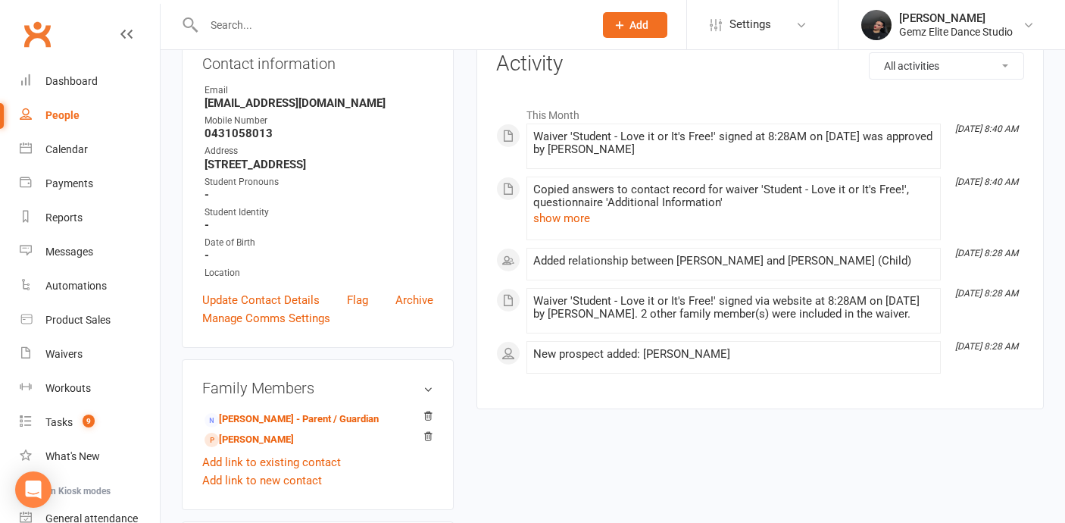
scroll to position [179, 0]
click at [251, 298] on link "Update Contact Details" at bounding box center [260, 299] width 117 height 18
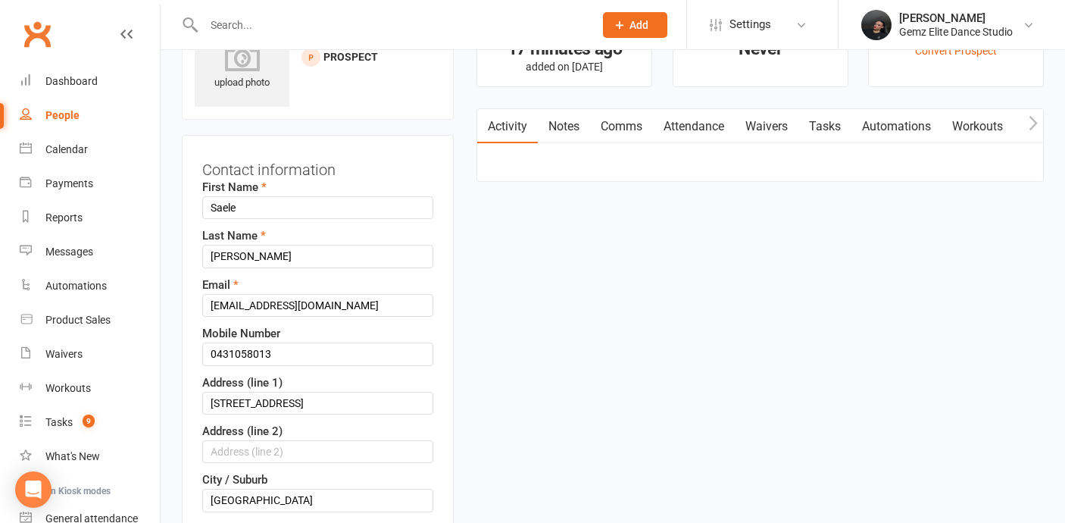
scroll to position [71, 0]
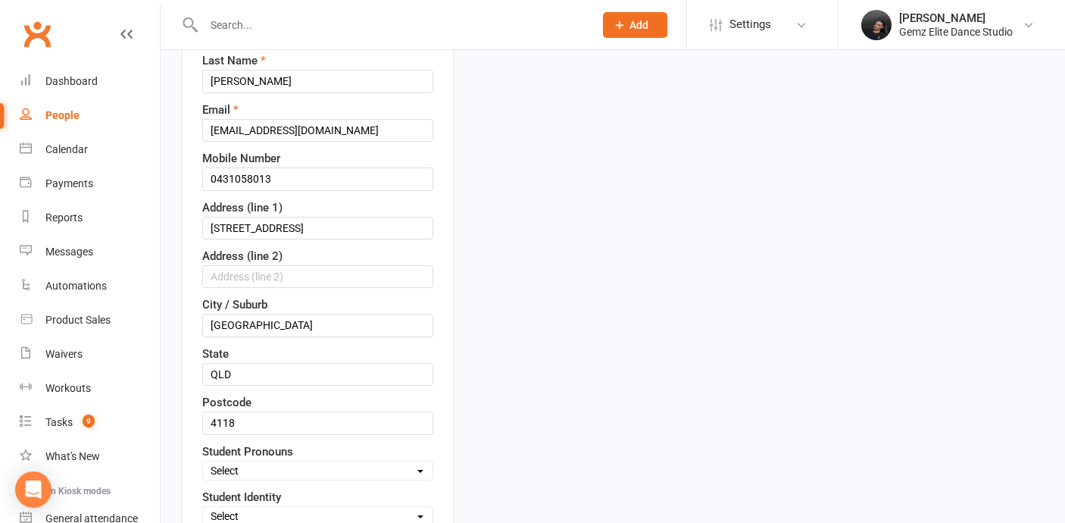
scroll to position [18, 0]
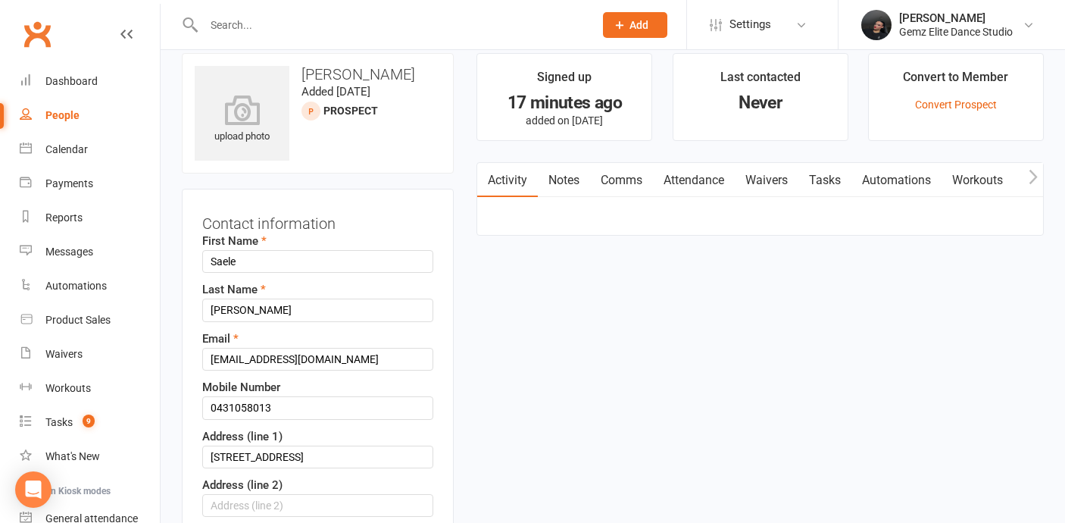
click at [637, 27] on span "Add" at bounding box center [638, 25] width 19 height 12
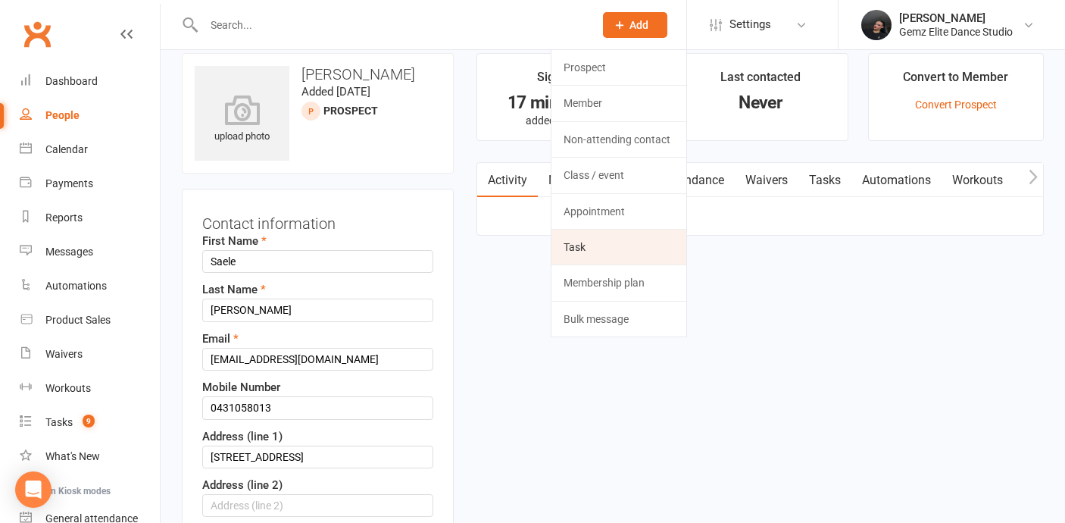
click at [633, 245] on link "Task" at bounding box center [618, 247] width 135 height 35
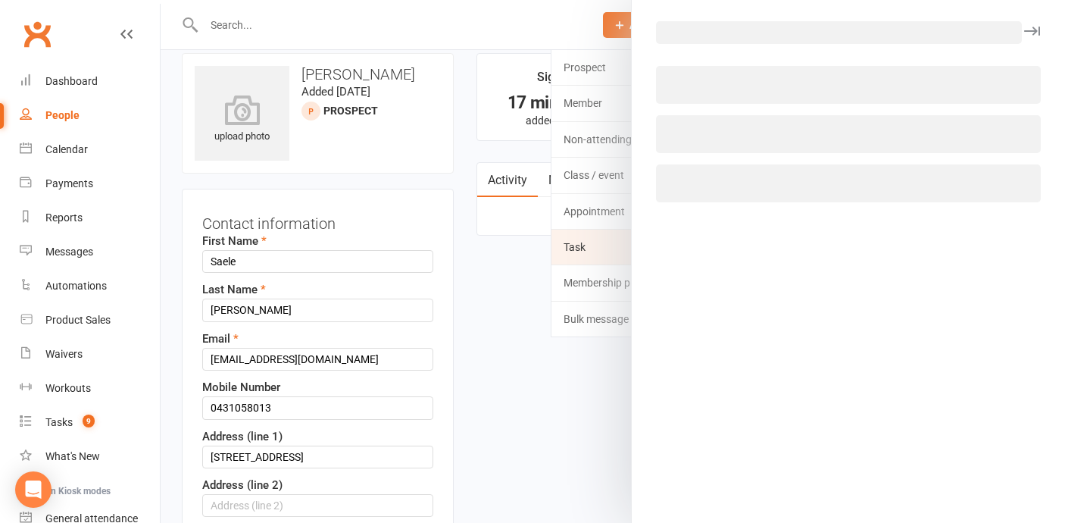
select select "52032"
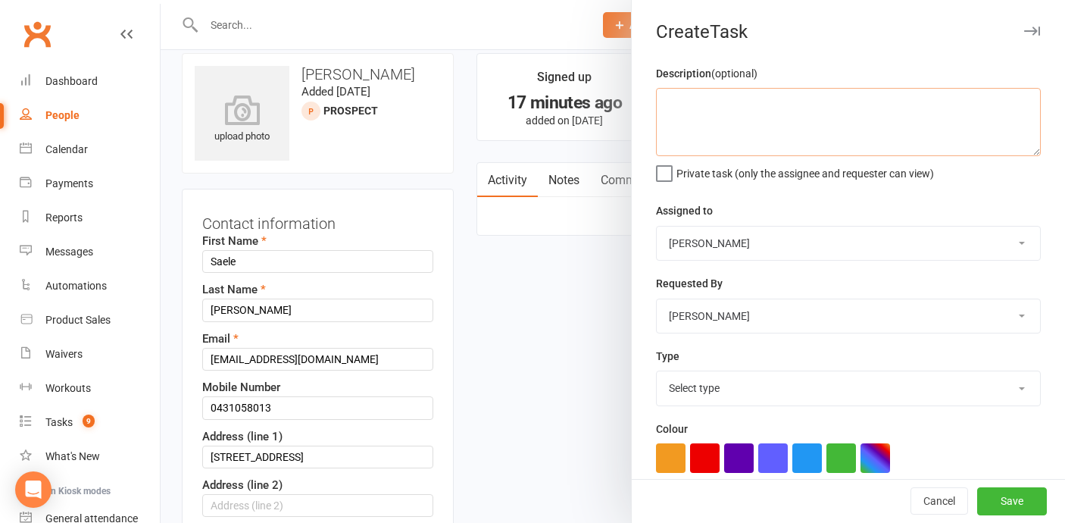
click at [858, 120] on textarea at bounding box center [848, 122] width 385 height 68
type textarea "Update no media"
click at [882, 386] on select "Select type Booking E-mail Enrolment Enrolment follow up First class Insta Make…" at bounding box center [848, 387] width 383 height 33
select select "32449"
click at [657, 373] on select "Select type Booking E-mail Enrolment Enrolment follow up First class Insta Make…" at bounding box center [848, 387] width 383 height 33
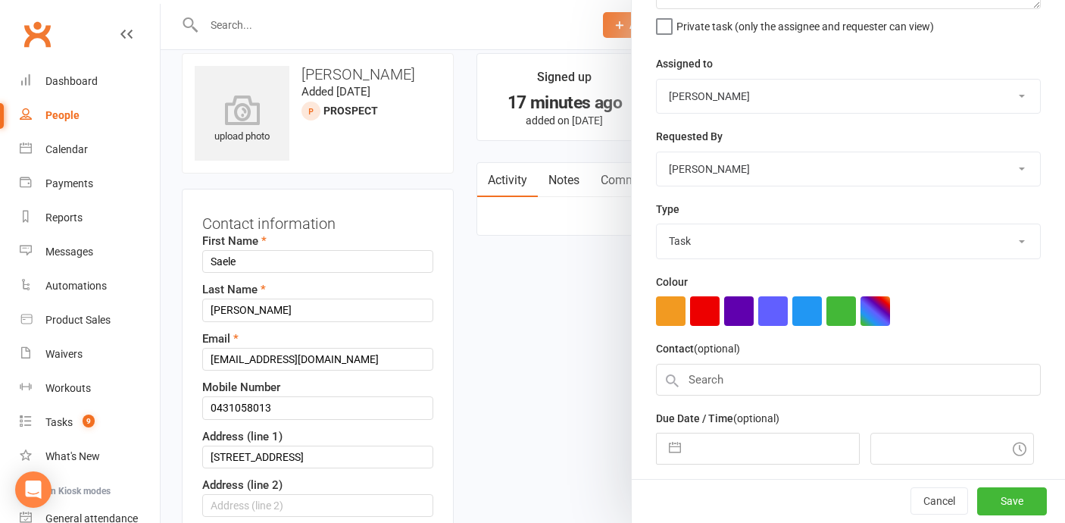
scroll to position [154, 0]
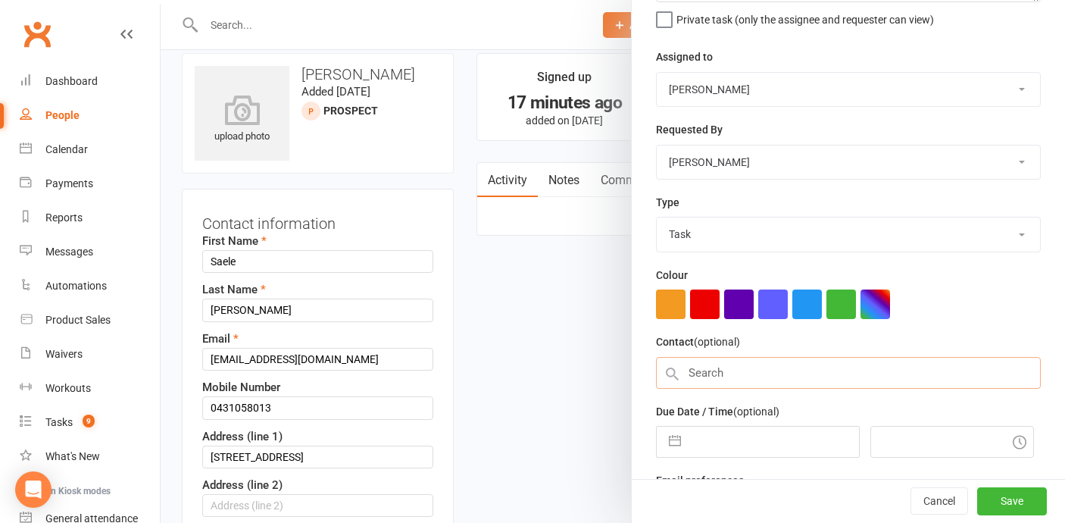
click at [707, 380] on input "text" at bounding box center [848, 373] width 385 height 32
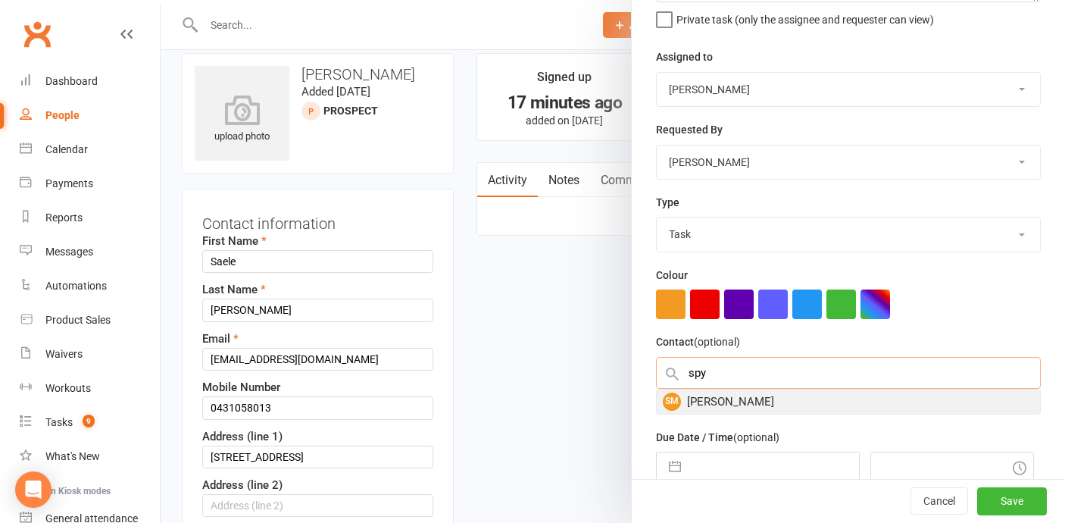
type input "spy"
click at [711, 395] on div "SM Spyce Martin" at bounding box center [848, 401] width 383 height 24
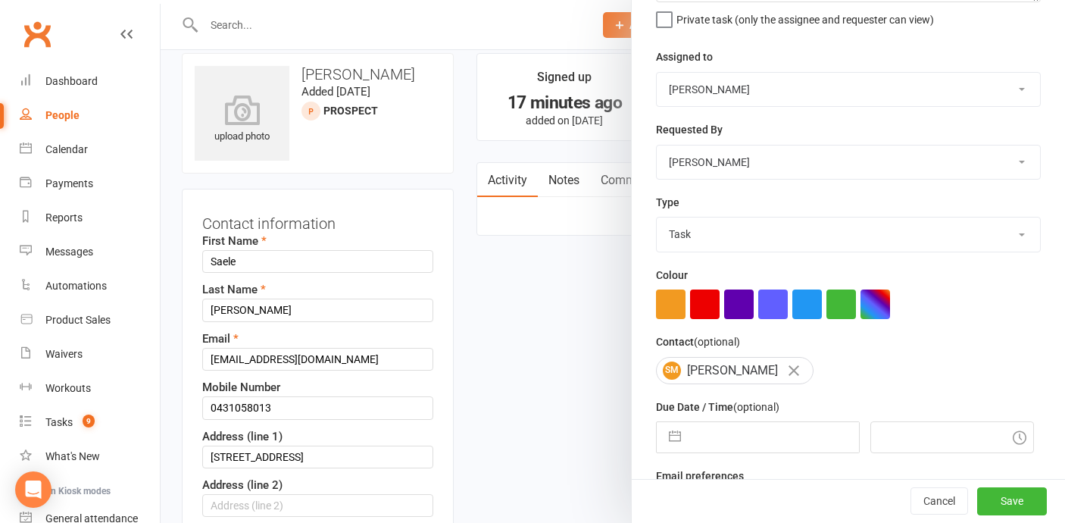
scroll to position [200, 0]
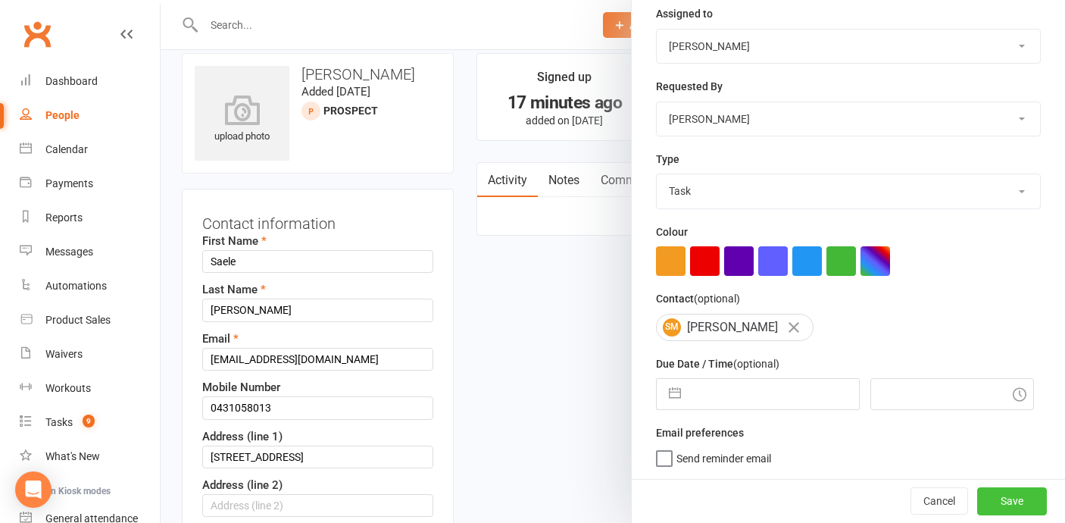
click at [1023, 504] on button "Save" at bounding box center [1012, 500] width 70 height 27
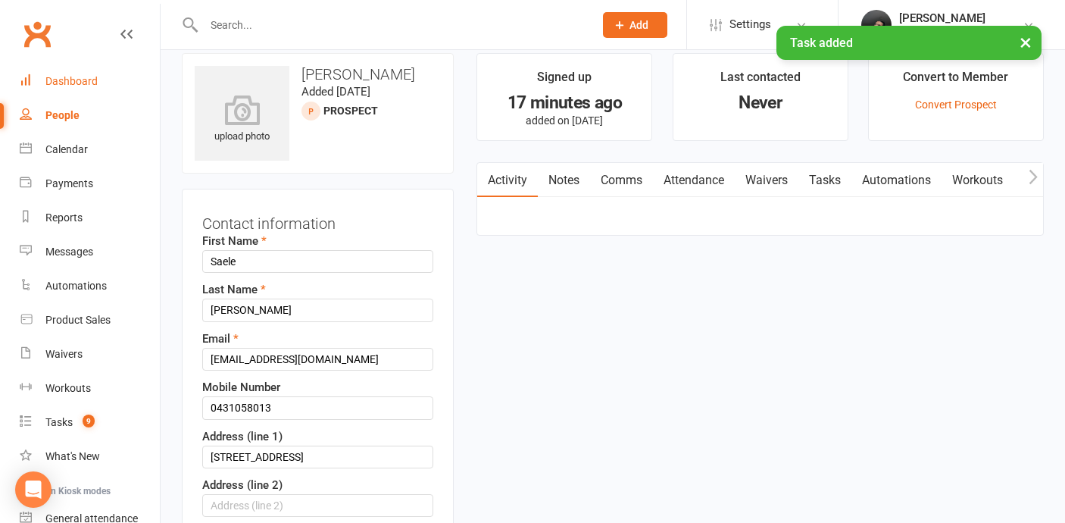
click at [53, 89] on link "Dashboard" at bounding box center [90, 81] width 140 height 34
